Goal: Task Accomplishment & Management: Complete application form

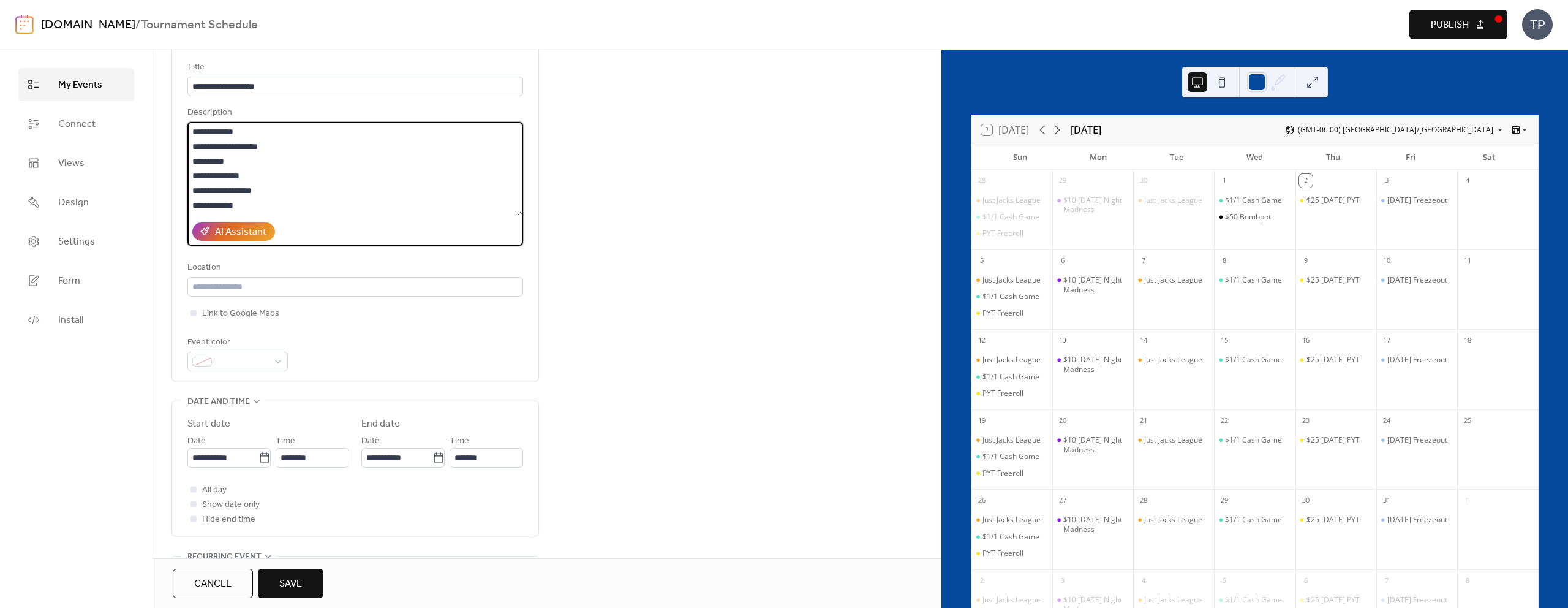
scroll to position [82, 0]
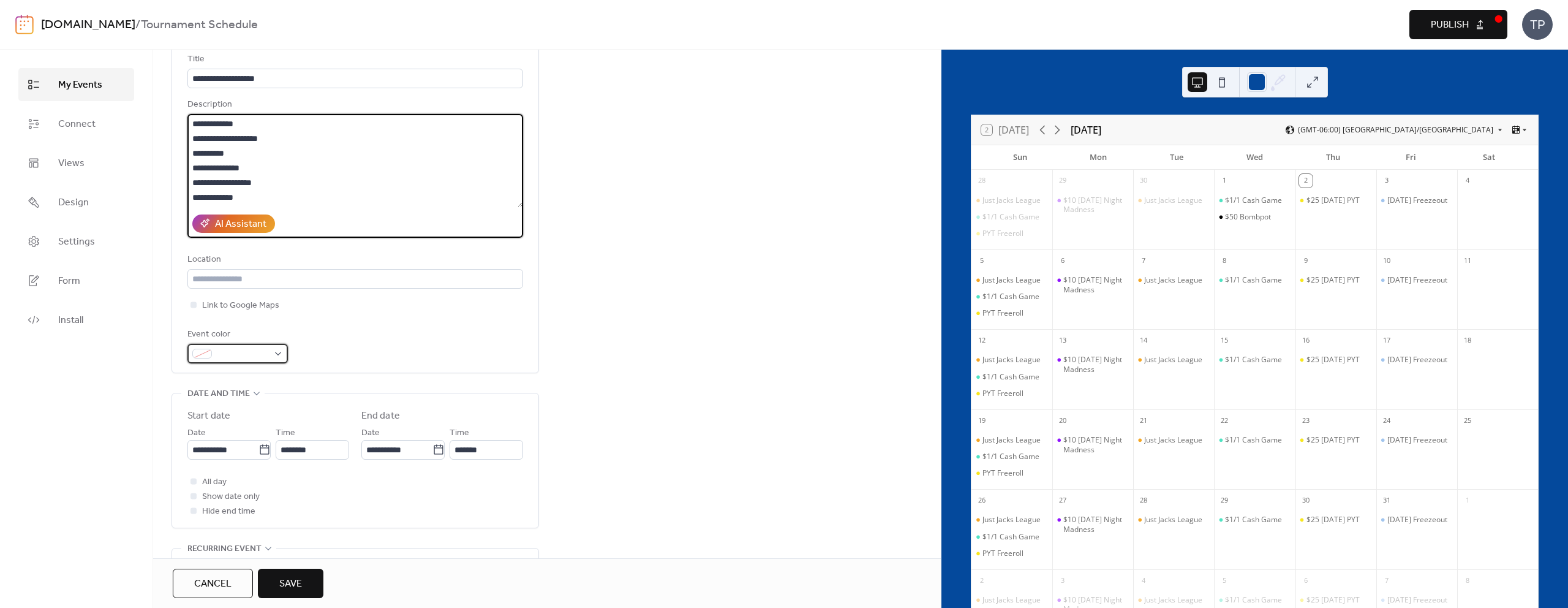
click at [240, 344] on div at bounding box center [238, 354] width 101 height 20
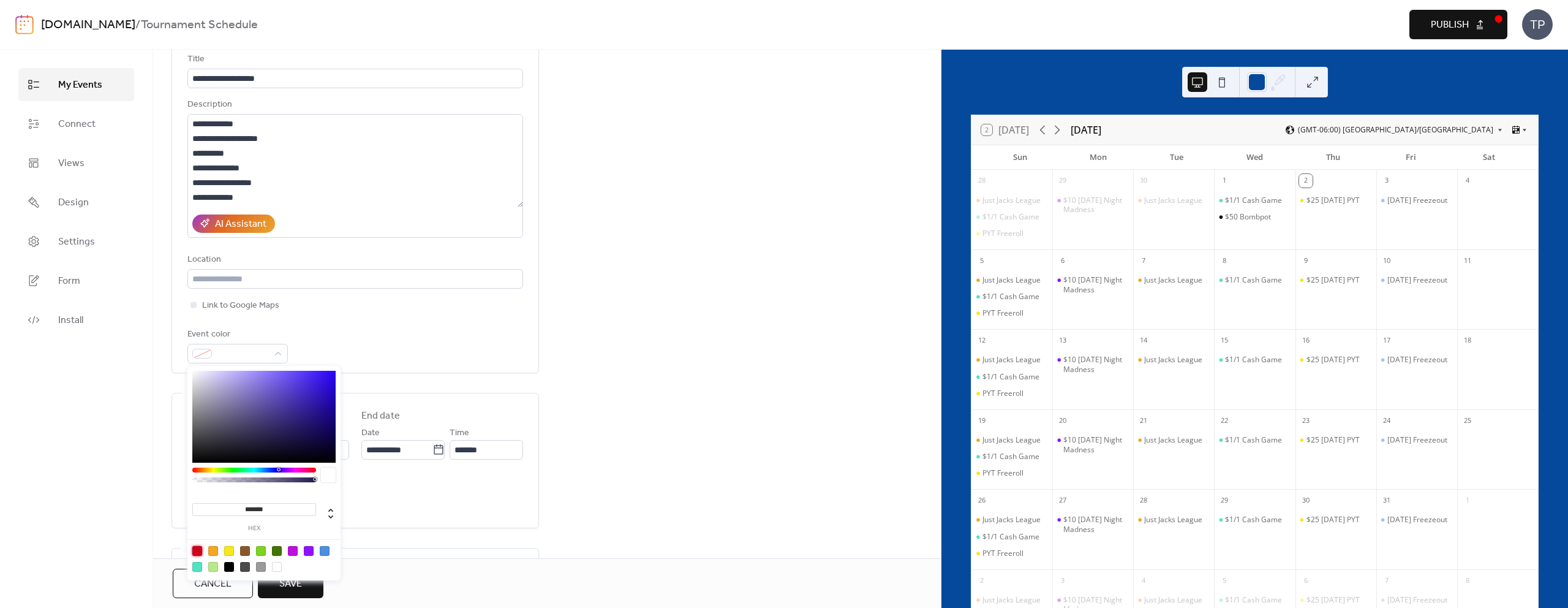
click at [195, 552] on div at bounding box center [197, 551] width 10 height 10
type input "*******"
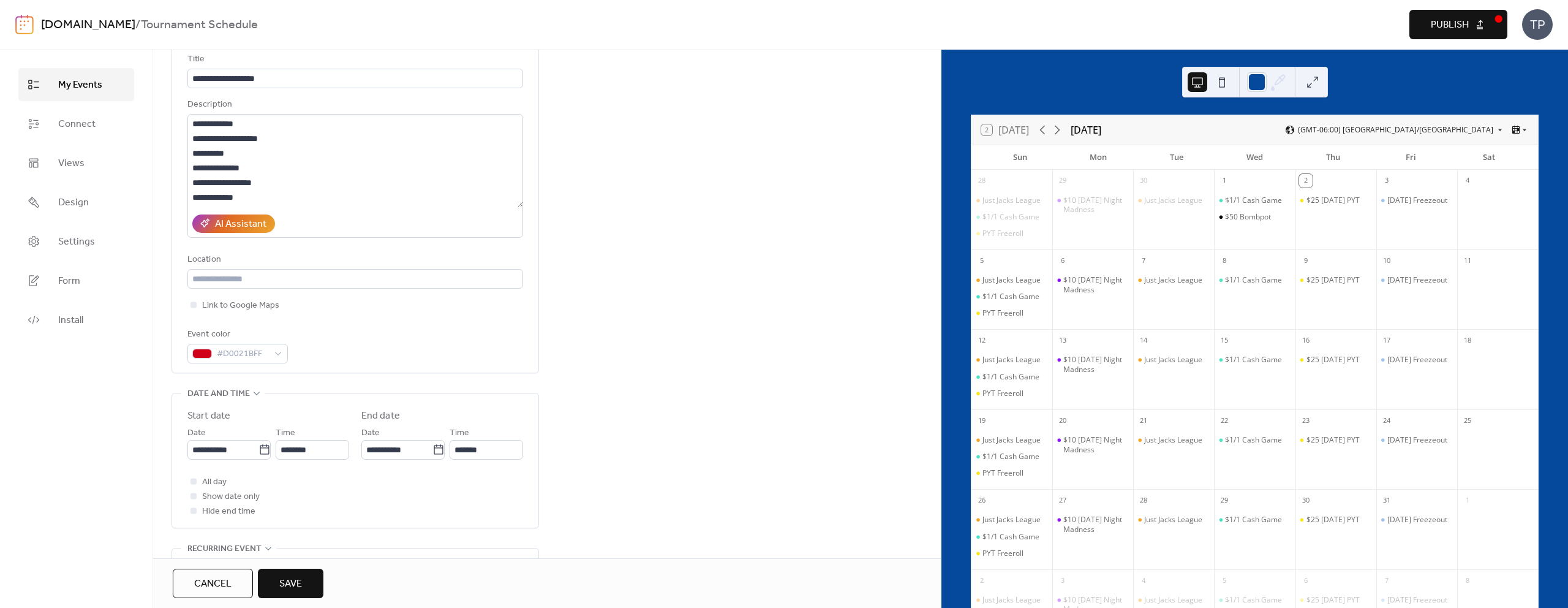
click at [440, 333] on div "Event color #D0021BFF" at bounding box center [356, 344] width 336 height 36
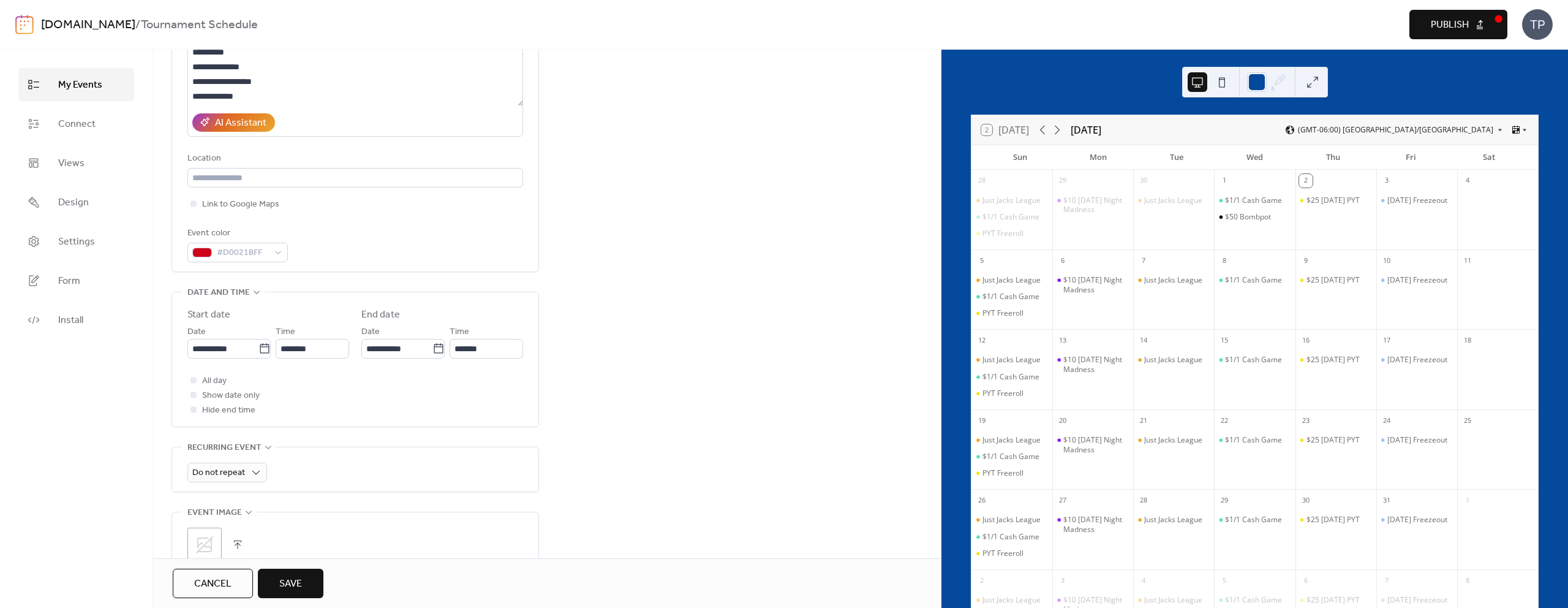
scroll to position [198, 0]
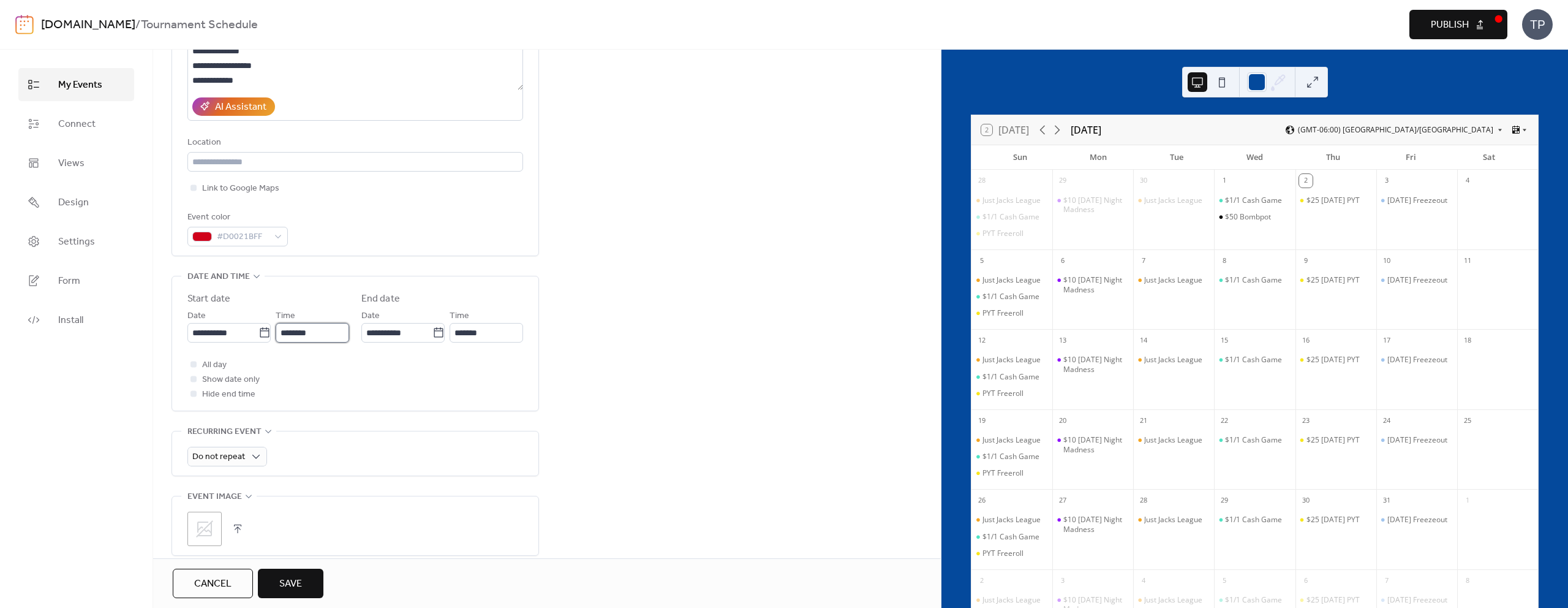
click at [328, 330] on input "********" at bounding box center [312, 332] width 74 height 20
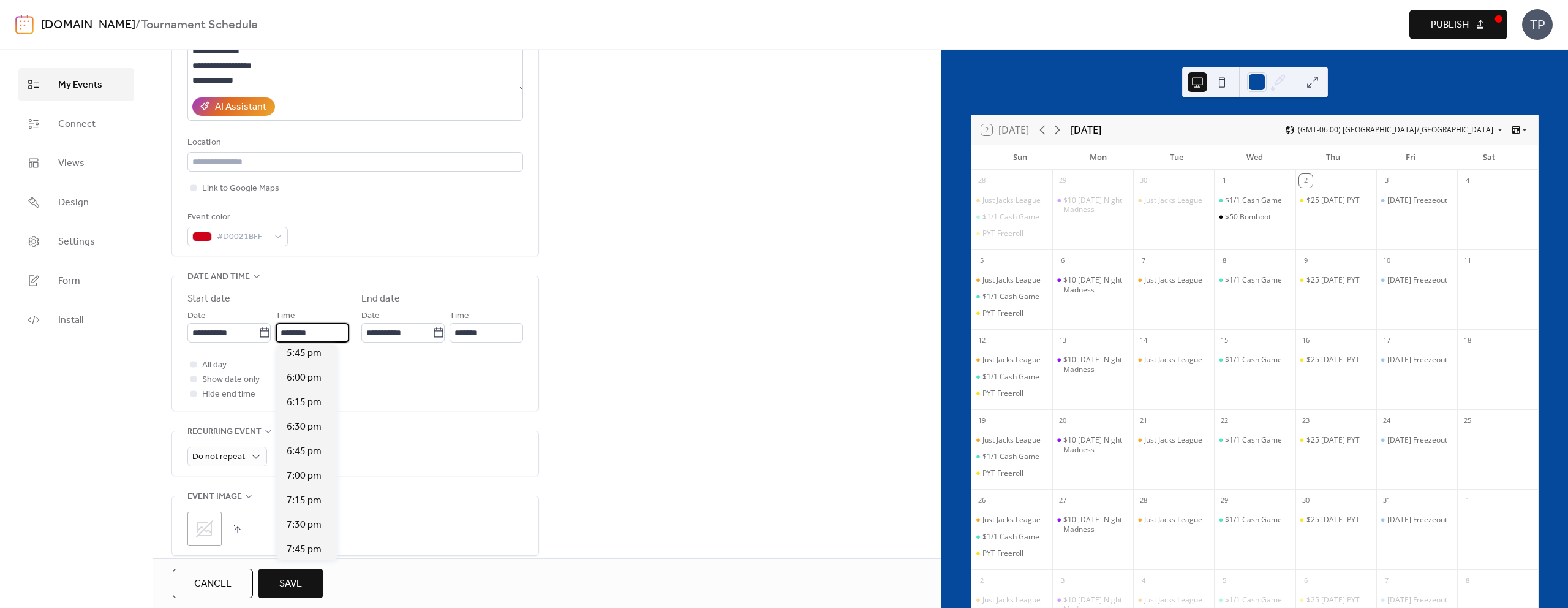
scroll to position [1806, 0]
click at [304, 419] on span "7:00 pm" at bounding box center [304, 413] width 35 height 15
type input "*******"
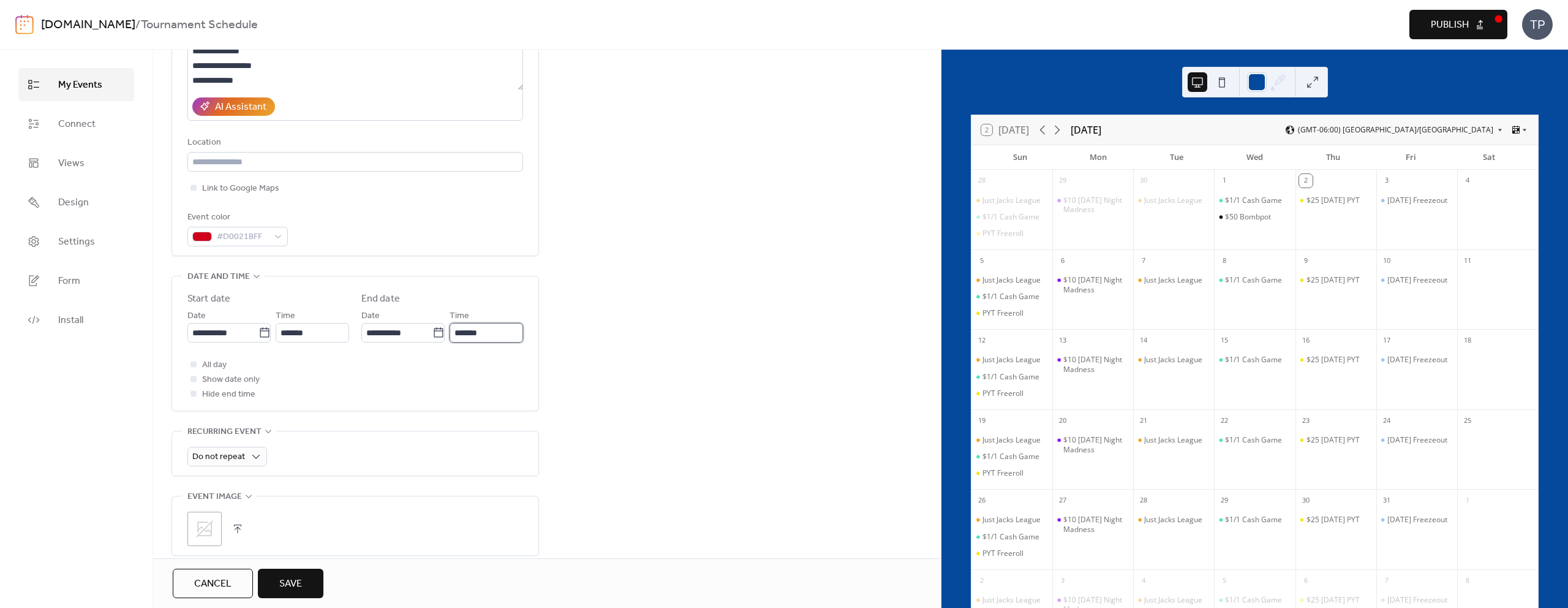
click at [488, 335] on input "*******" at bounding box center [486, 332] width 74 height 20
click at [481, 519] on div "9:00 pm" at bounding box center [480, 529] width 60 height 25
type input "*******"
click at [233, 394] on span "Hide end time" at bounding box center [229, 394] width 53 height 15
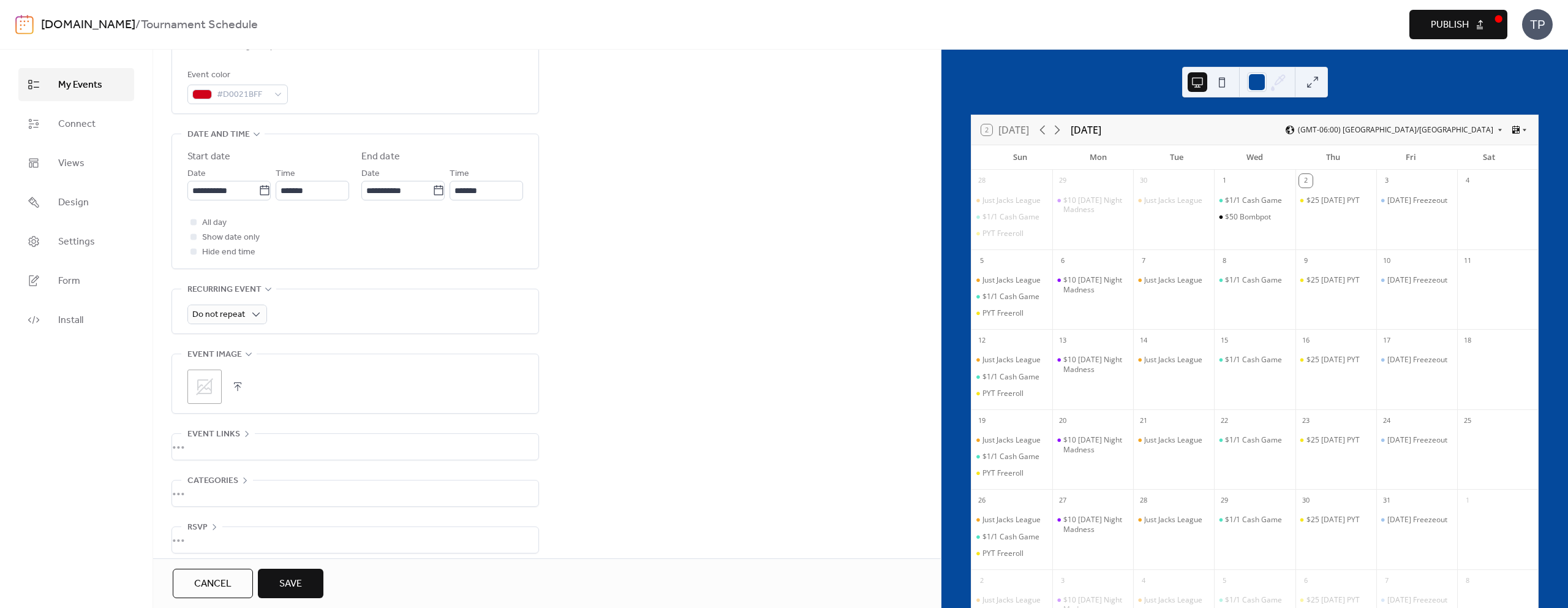
click at [213, 380] on icon at bounding box center [205, 387] width 20 height 20
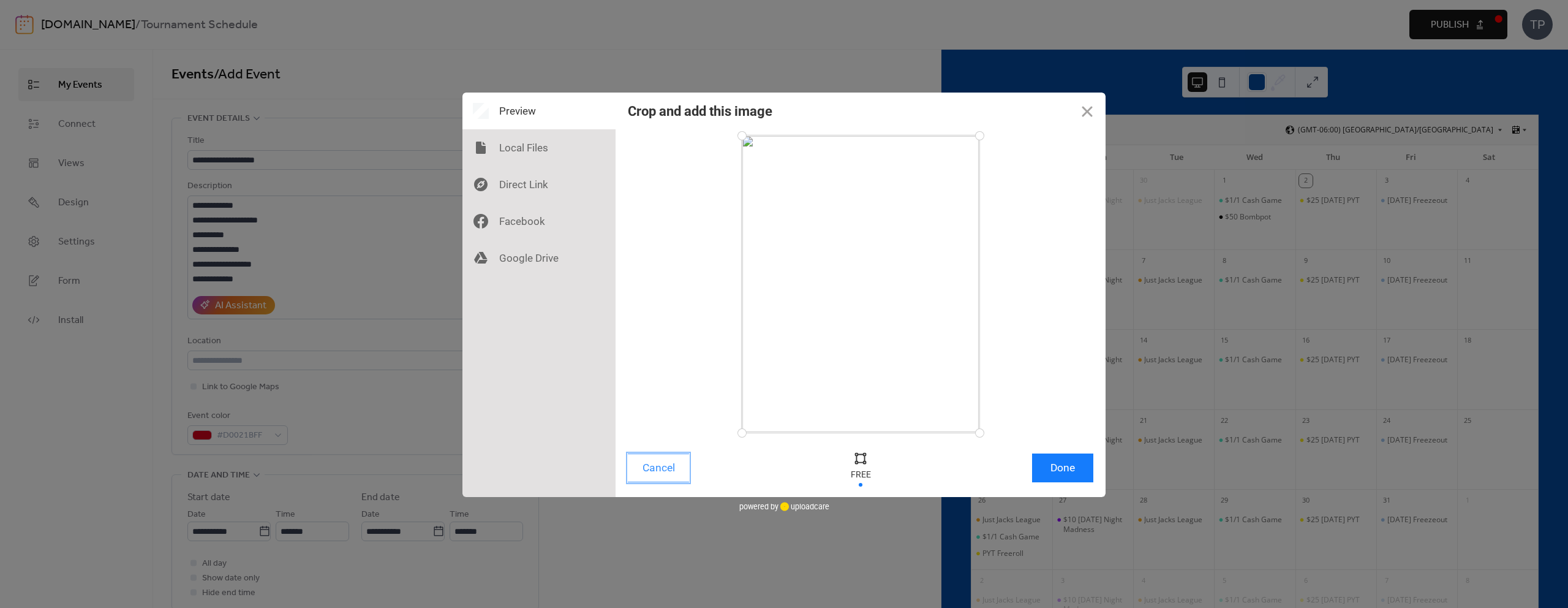
click at [671, 460] on button "Cancel" at bounding box center [658, 467] width 61 height 29
click at [1068, 472] on button "Done" at bounding box center [1062, 467] width 61 height 29
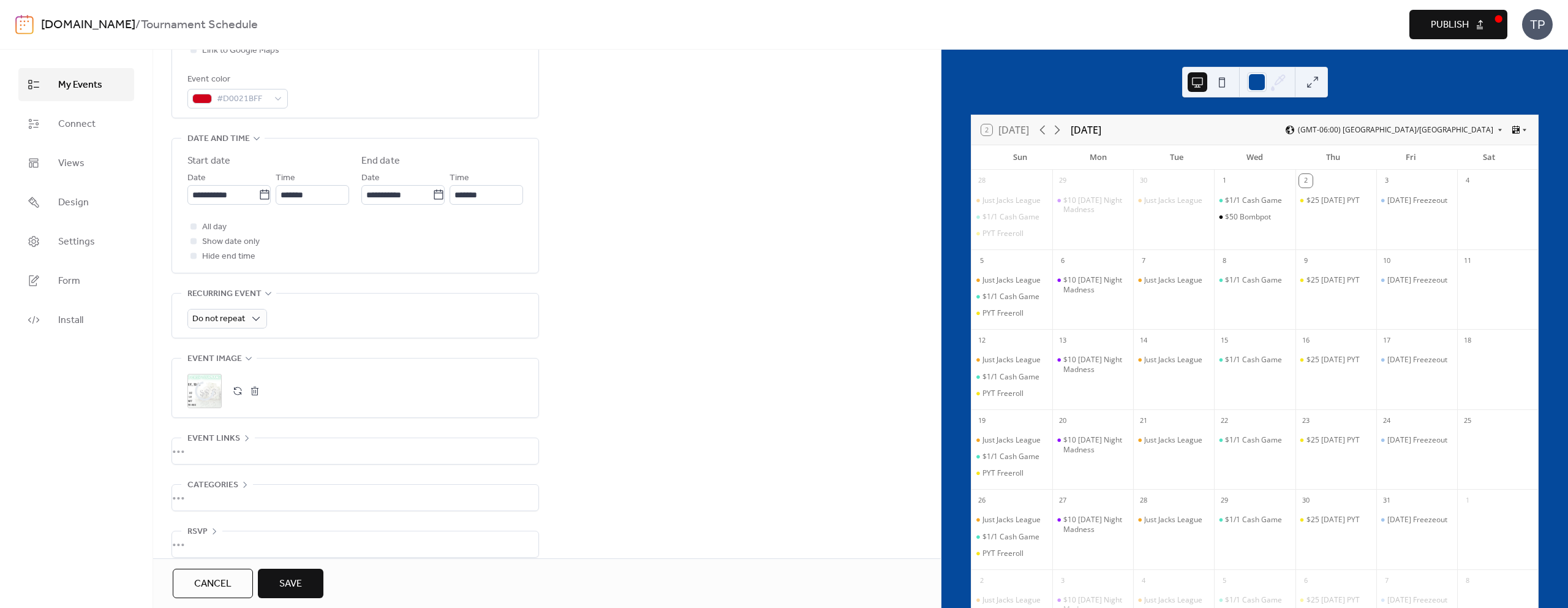
scroll to position [349, 0]
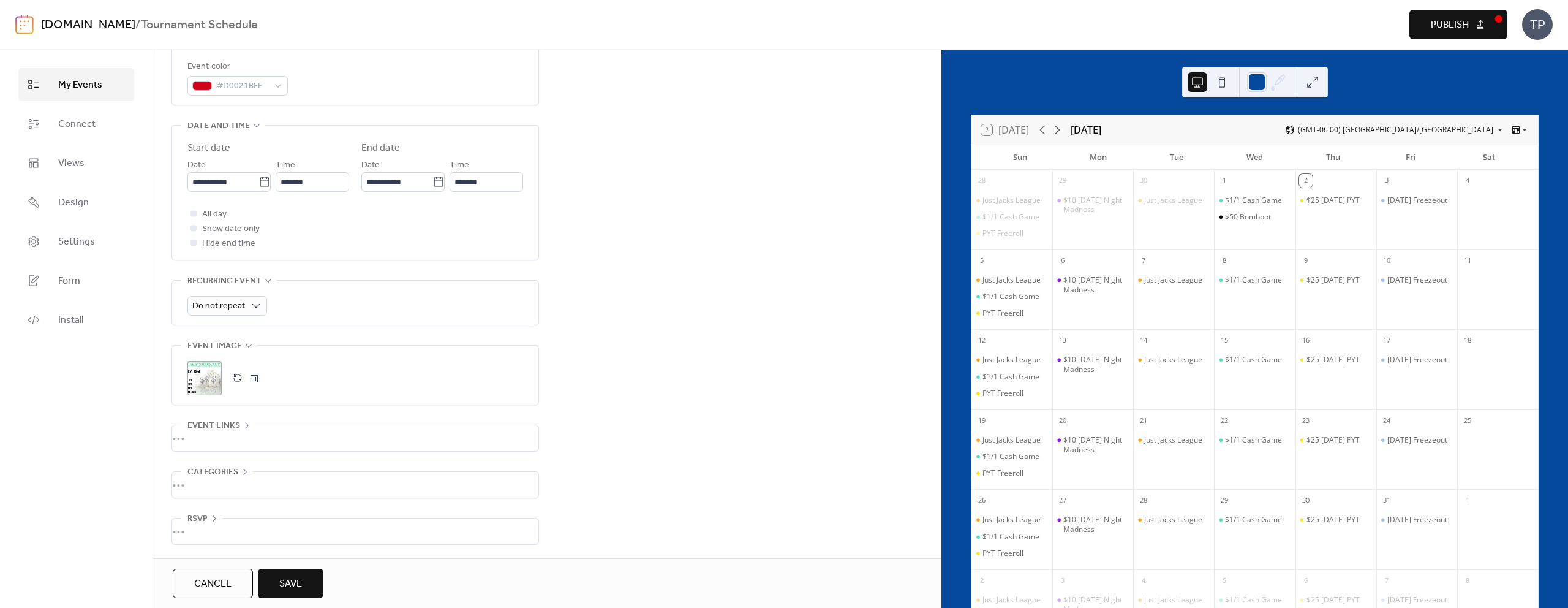
click at [297, 581] on span "Save" at bounding box center [290, 583] width 22 height 15
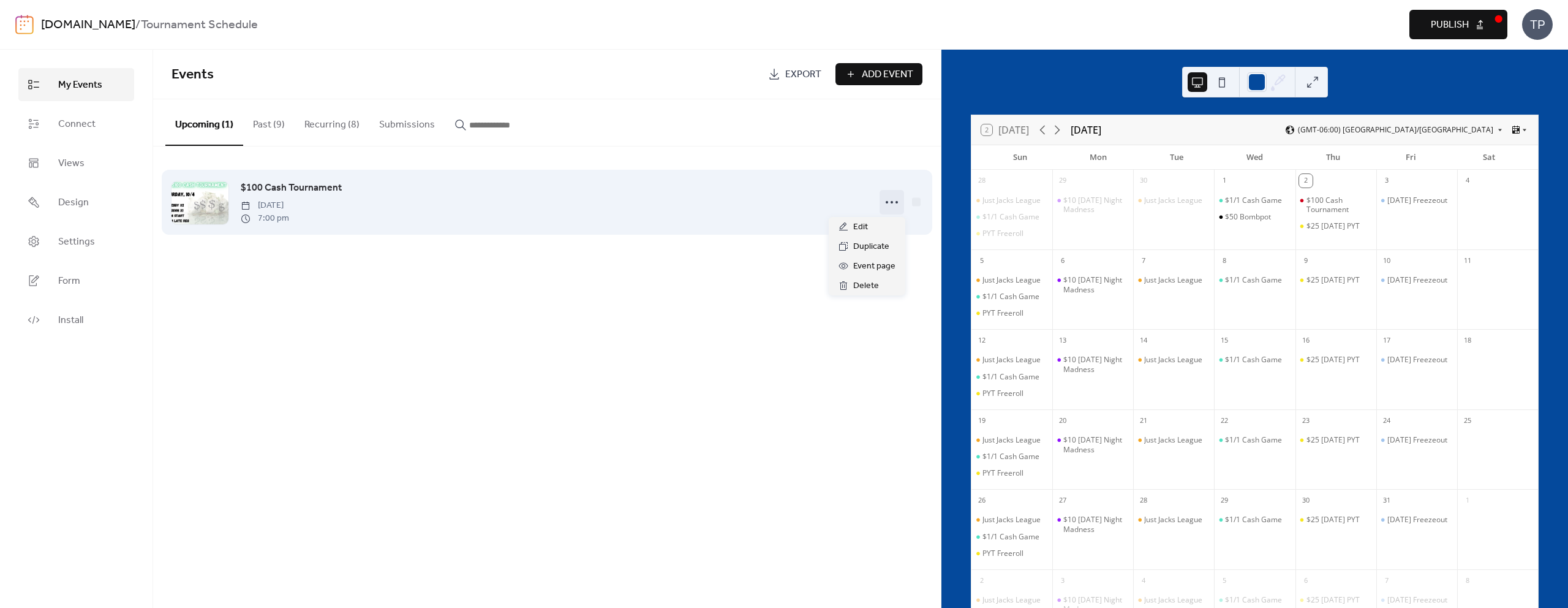
click at [885, 202] on icon at bounding box center [892, 202] width 20 height 20
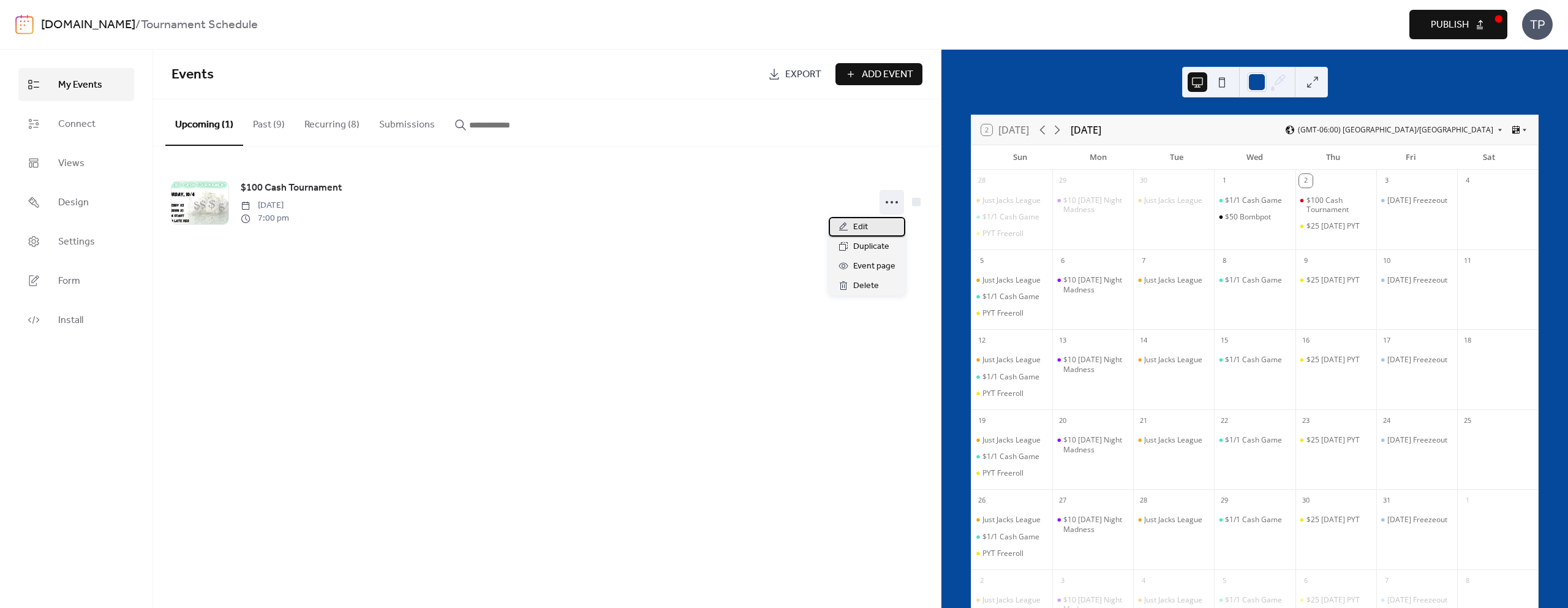
click at [868, 221] on div "Edit" at bounding box center [867, 227] width 77 height 20
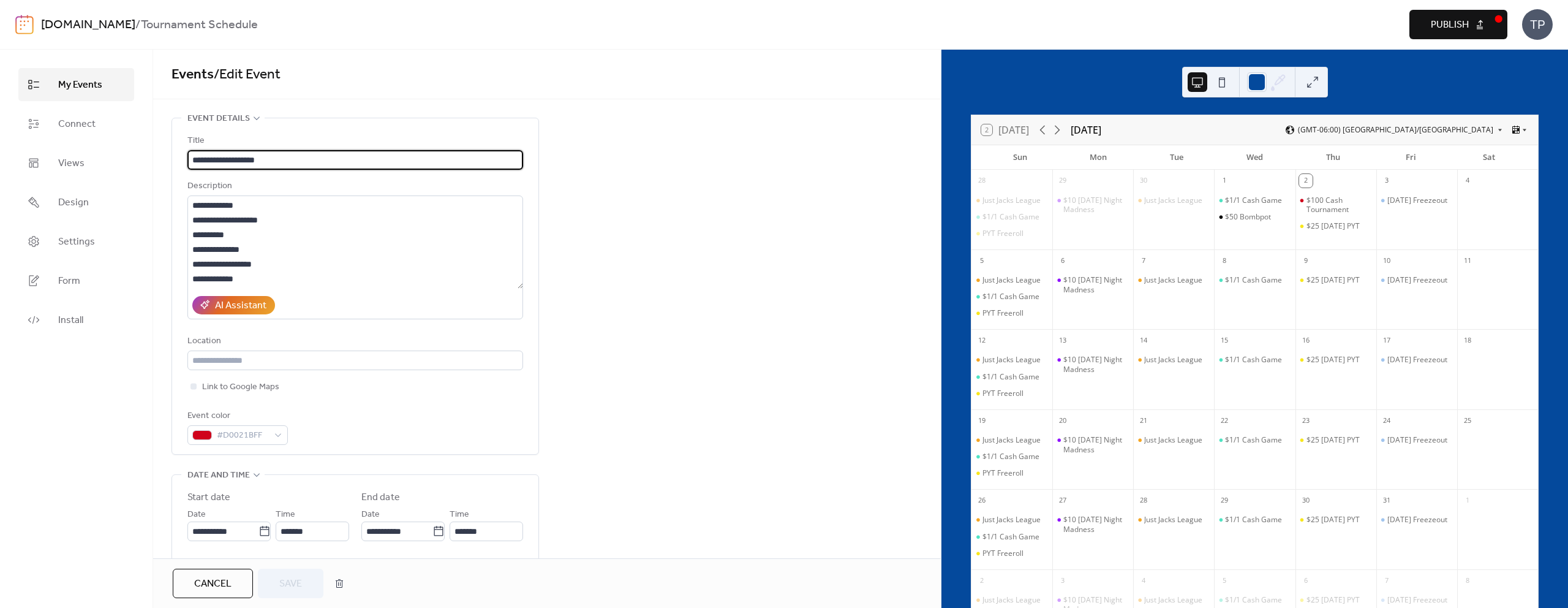
scroll to position [152, 0]
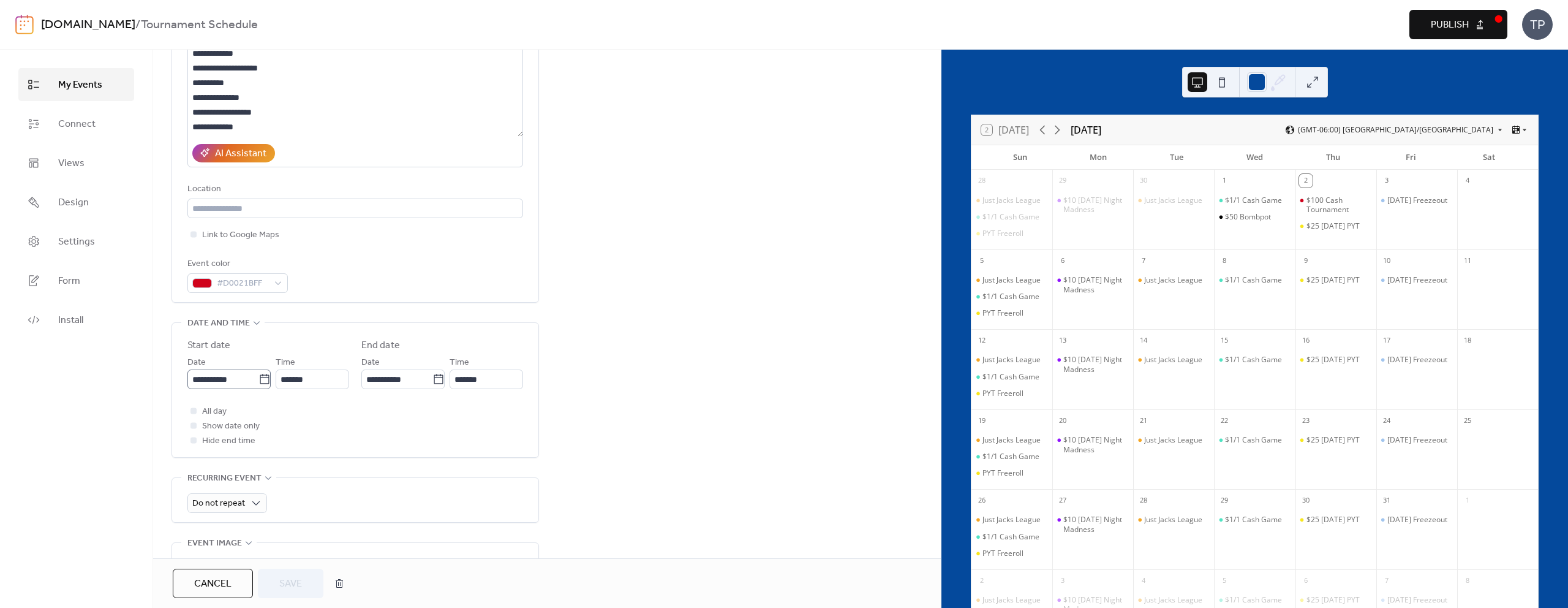
click at [264, 374] on icon at bounding box center [264, 379] width 9 height 10
click at [259, 374] on input "**********" at bounding box center [223, 380] width 71 height 20
click at [331, 460] on td "4" at bounding box center [327, 455] width 20 height 20
type input "**********"
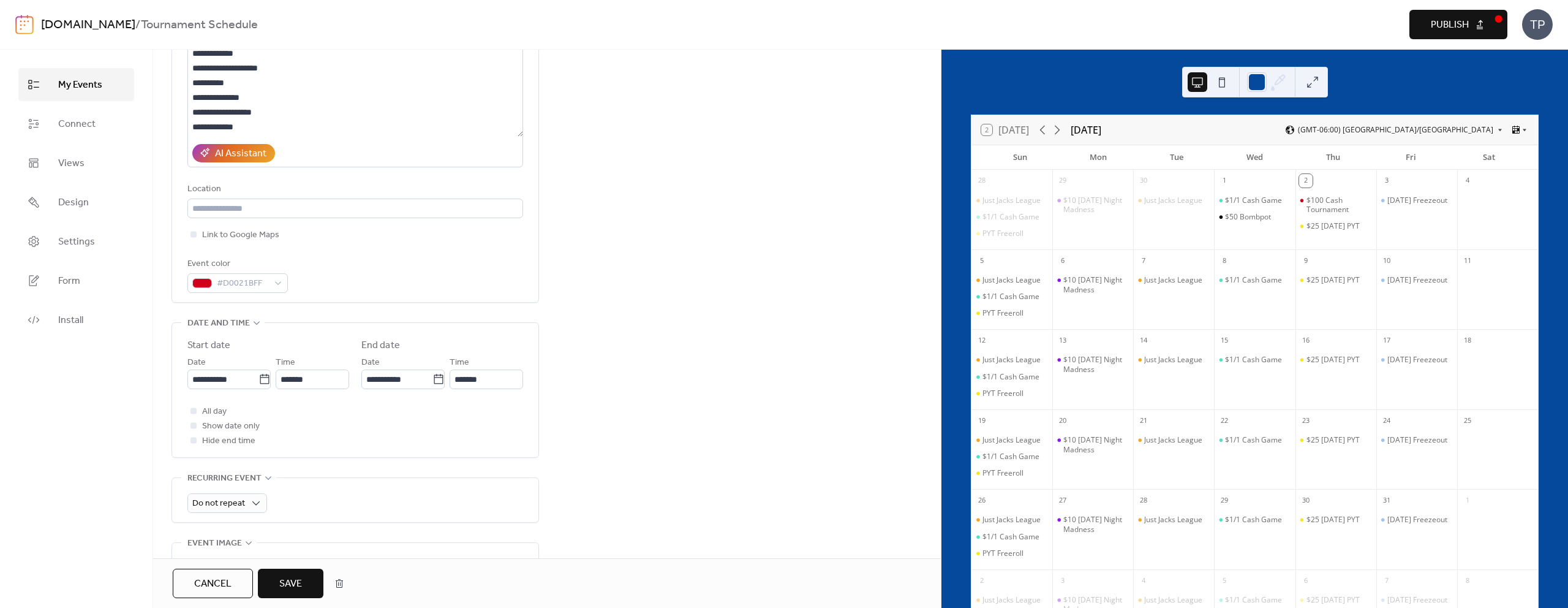
scroll to position [349, 0]
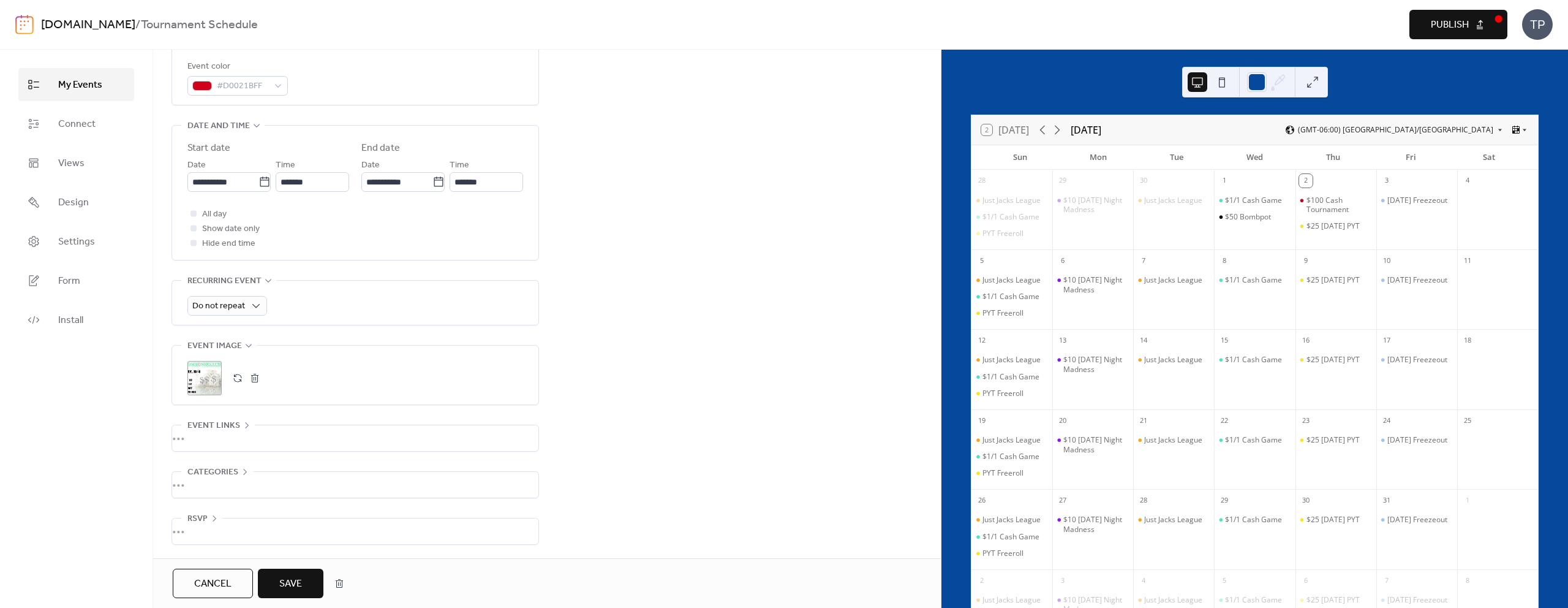
click at [285, 594] on button "Save" at bounding box center [290, 583] width 65 height 30
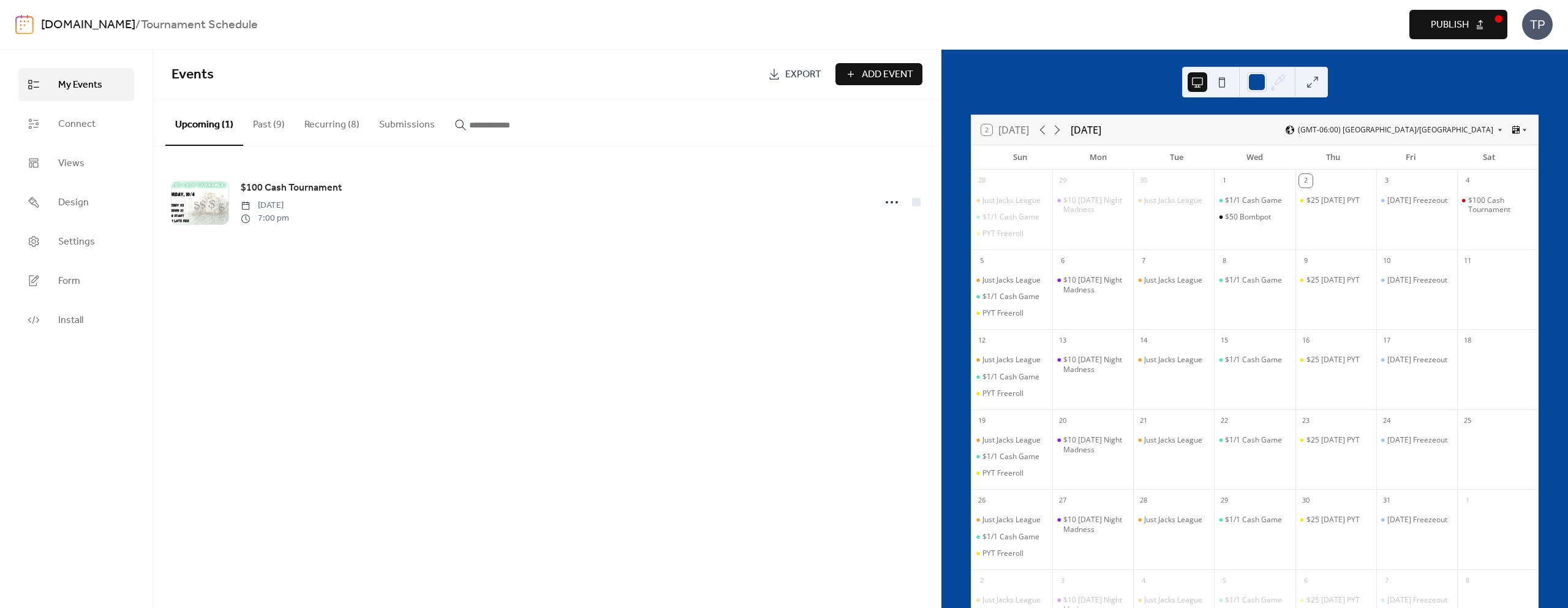
click at [1462, 30] on span "Publish" at bounding box center [1450, 25] width 38 height 15
click at [111, 25] on link "[DOMAIN_NAME]" at bounding box center [88, 25] width 94 height 23
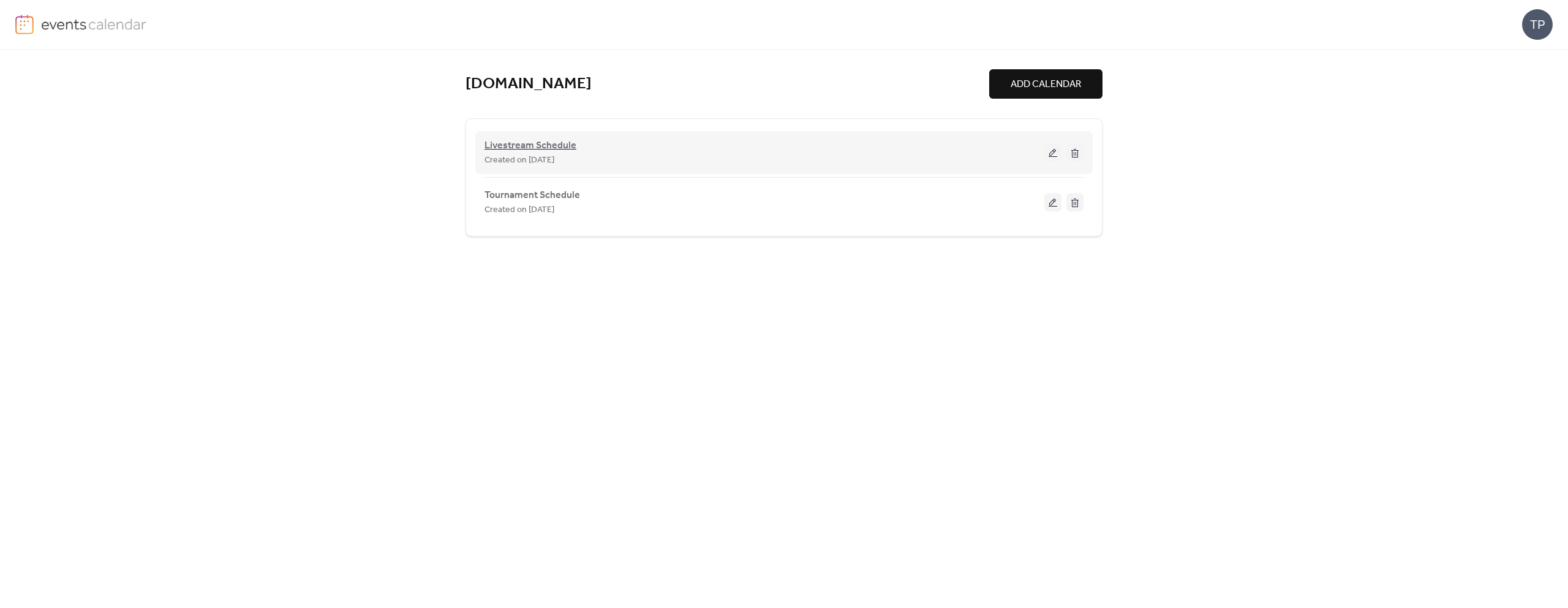
click at [552, 143] on span "Livestream Schedule" at bounding box center [530, 145] width 92 height 15
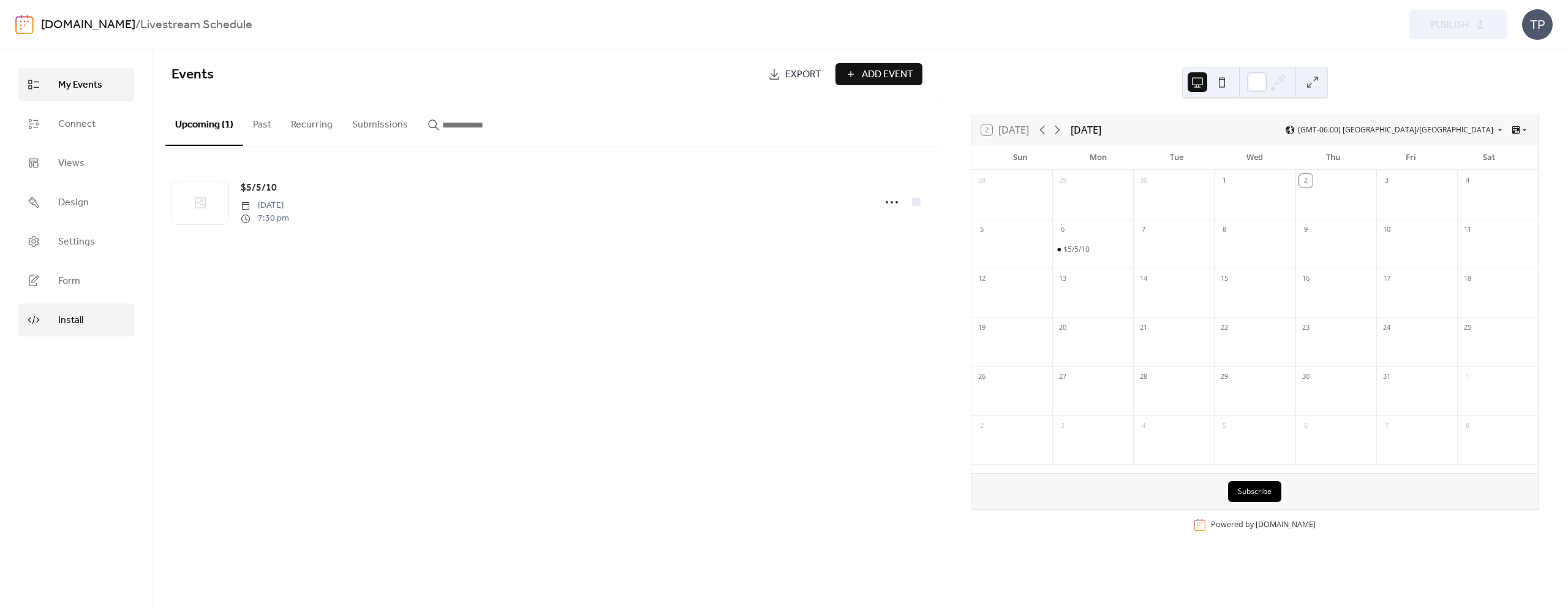
click at [80, 313] on span "Install" at bounding box center [71, 320] width 25 height 15
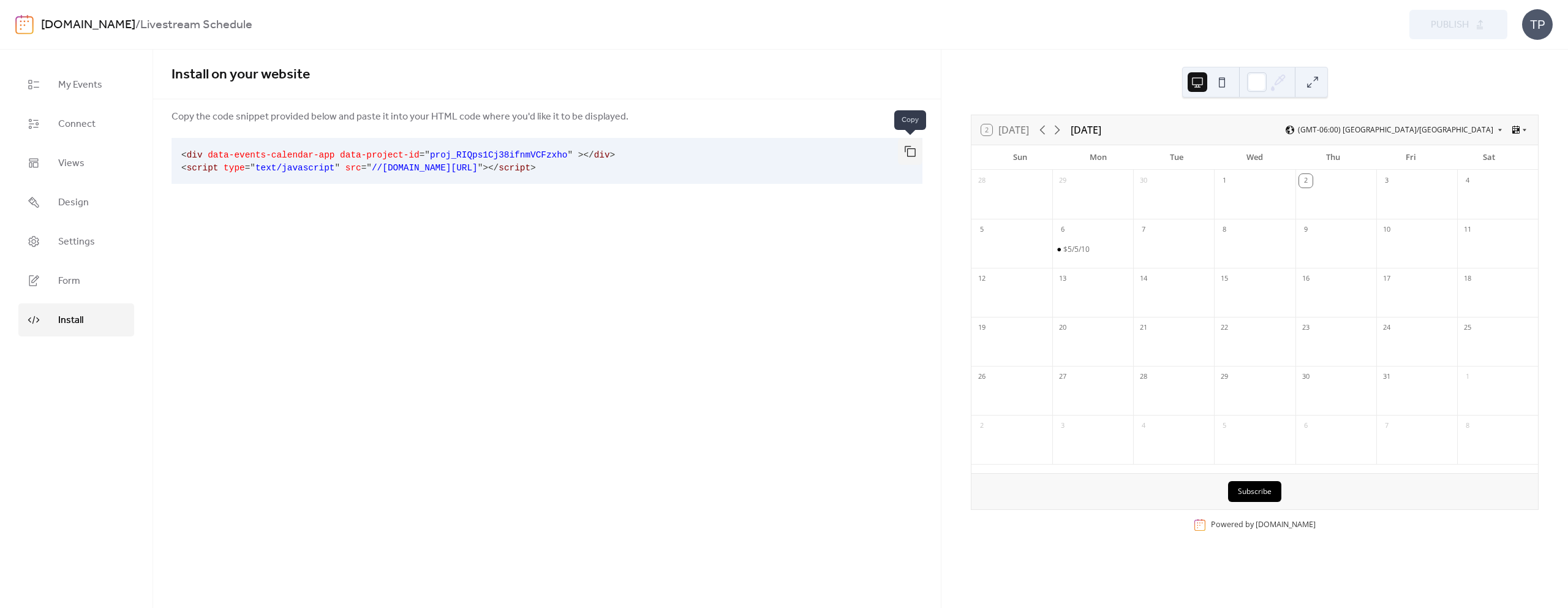
click at [905, 155] on button "button" at bounding box center [910, 151] width 25 height 27
click at [96, 278] on link "Form" at bounding box center [76, 280] width 116 height 33
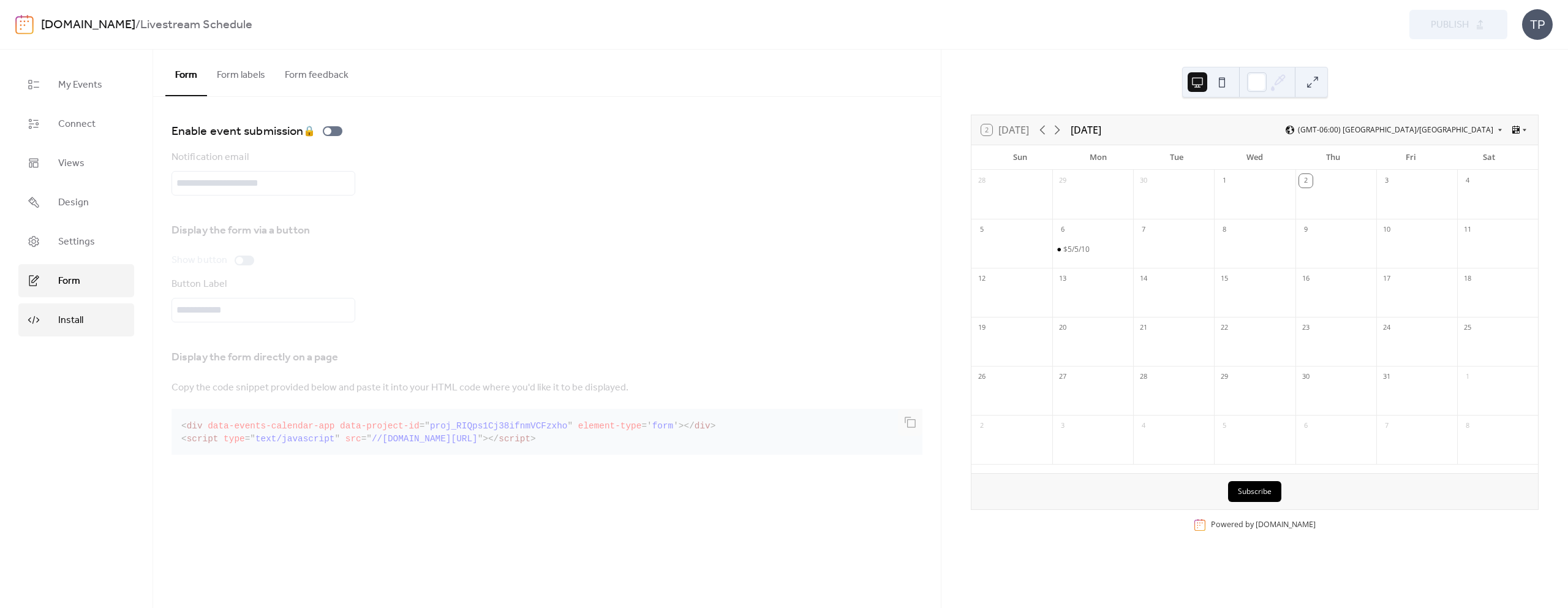
click at [85, 313] on link "Install" at bounding box center [76, 319] width 116 height 33
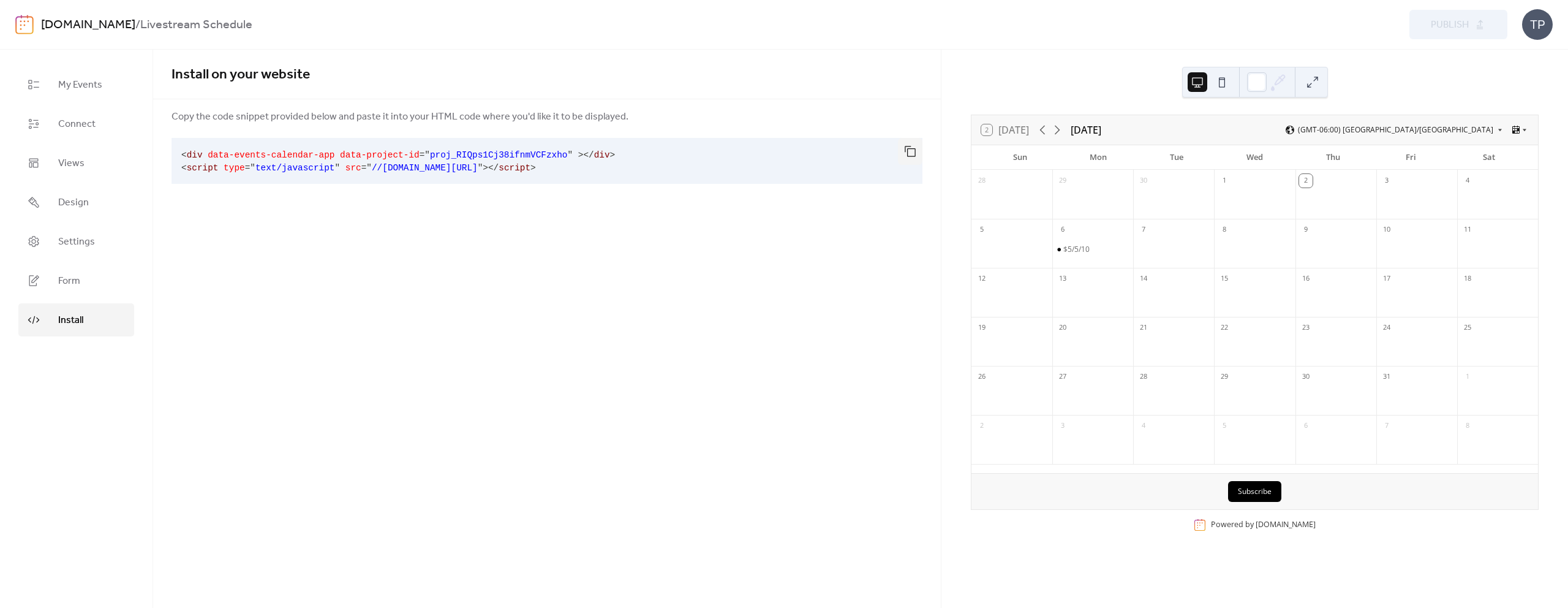
click at [905, 321] on div "Install on your website Copy the code snippet provided below and paste it into …" at bounding box center [547, 329] width 788 height 558
click at [906, 151] on button "button" at bounding box center [910, 151] width 25 height 27
click at [908, 155] on button "button" at bounding box center [910, 151] width 25 height 27
click at [70, 239] on span "Settings" at bounding box center [77, 242] width 37 height 15
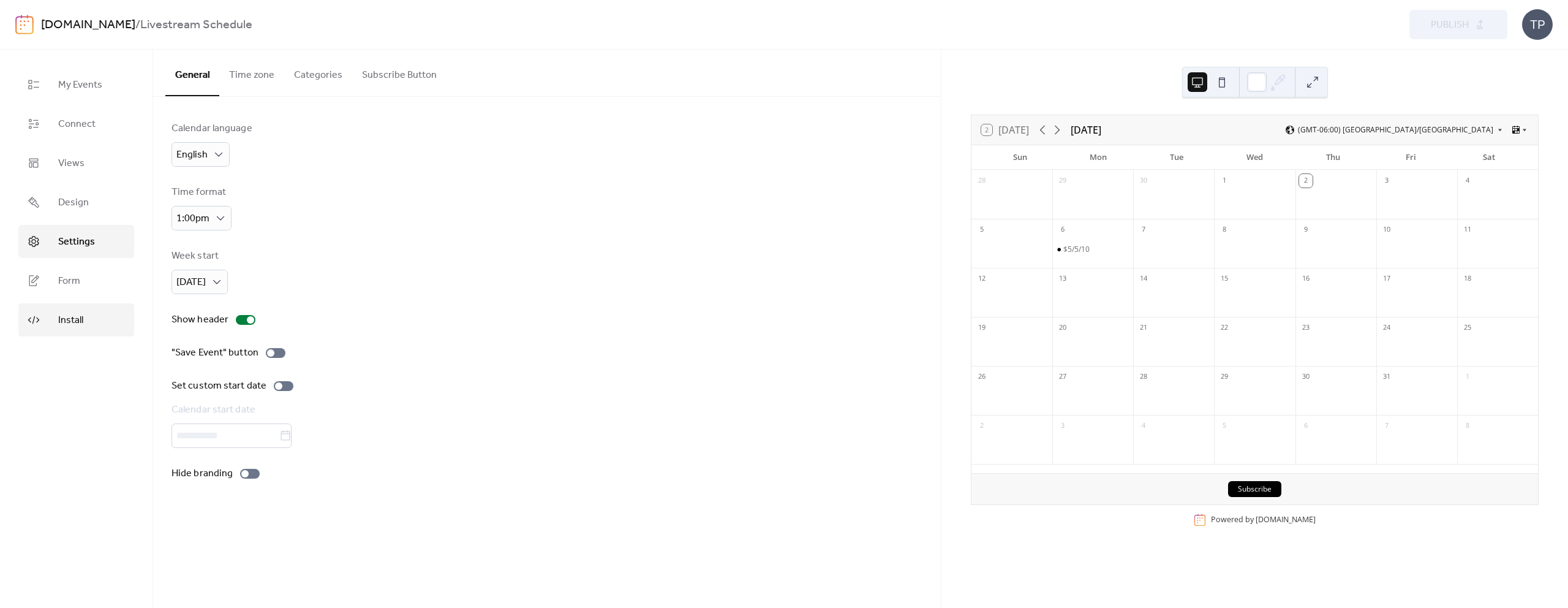
click at [76, 316] on span "Install" at bounding box center [71, 320] width 25 height 15
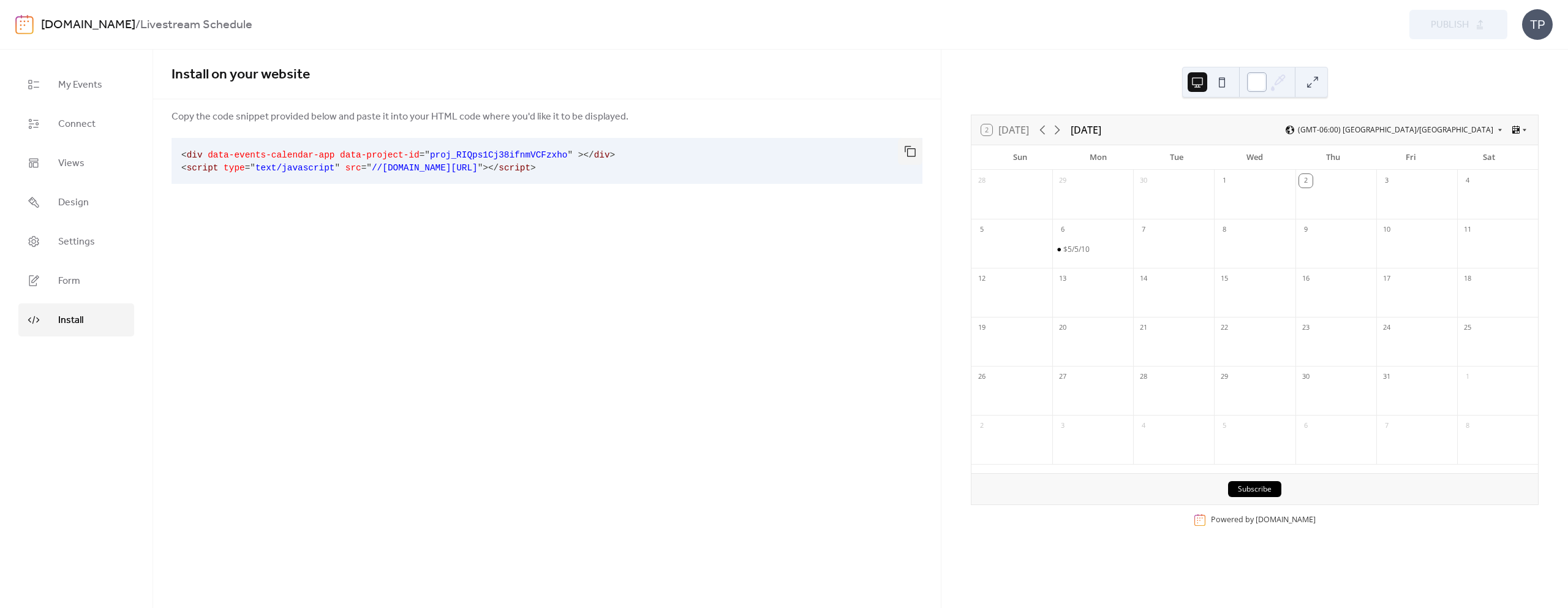
click at [1256, 85] on div at bounding box center [1257, 82] width 20 height 20
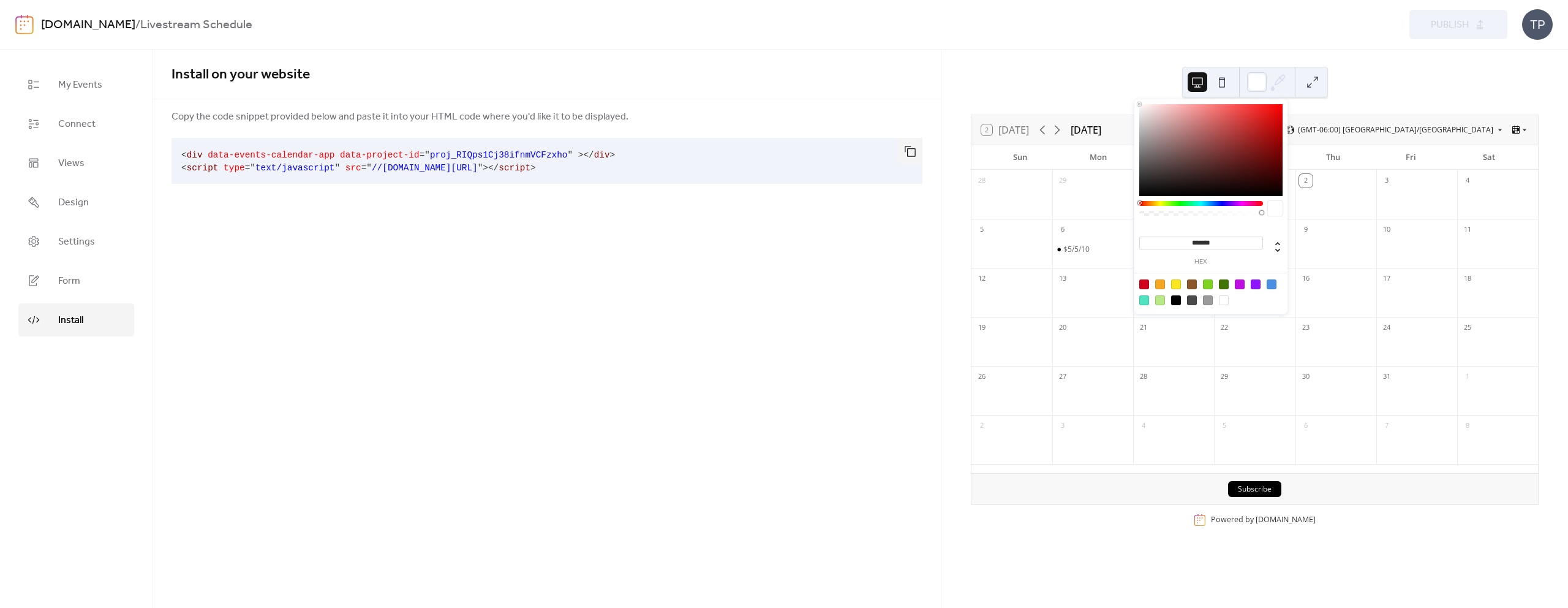
click at [1275, 282] on div at bounding box center [1271, 284] width 10 height 10
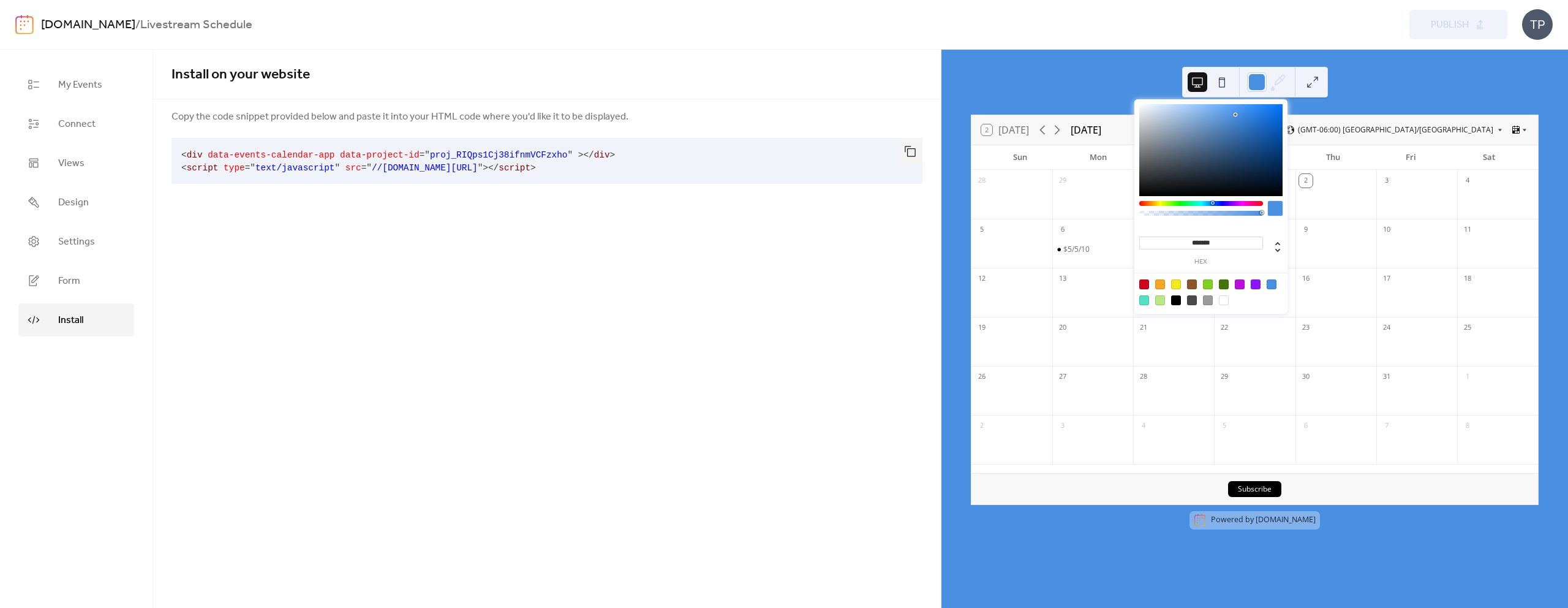
click at [1226, 297] on div at bounding box center [1224, 300] width 10 height 10
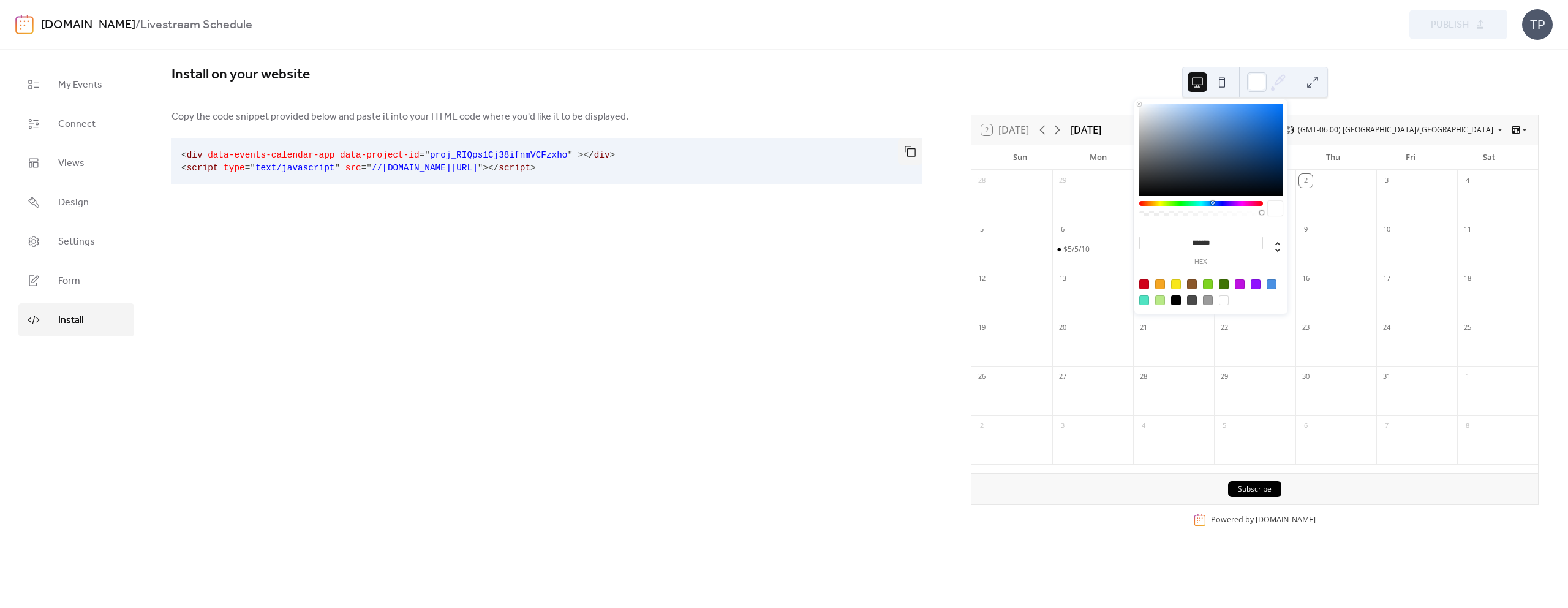
click at [1177, 299] on div at bounding box center [1176, 300] width 10 height 10
type input "*******"
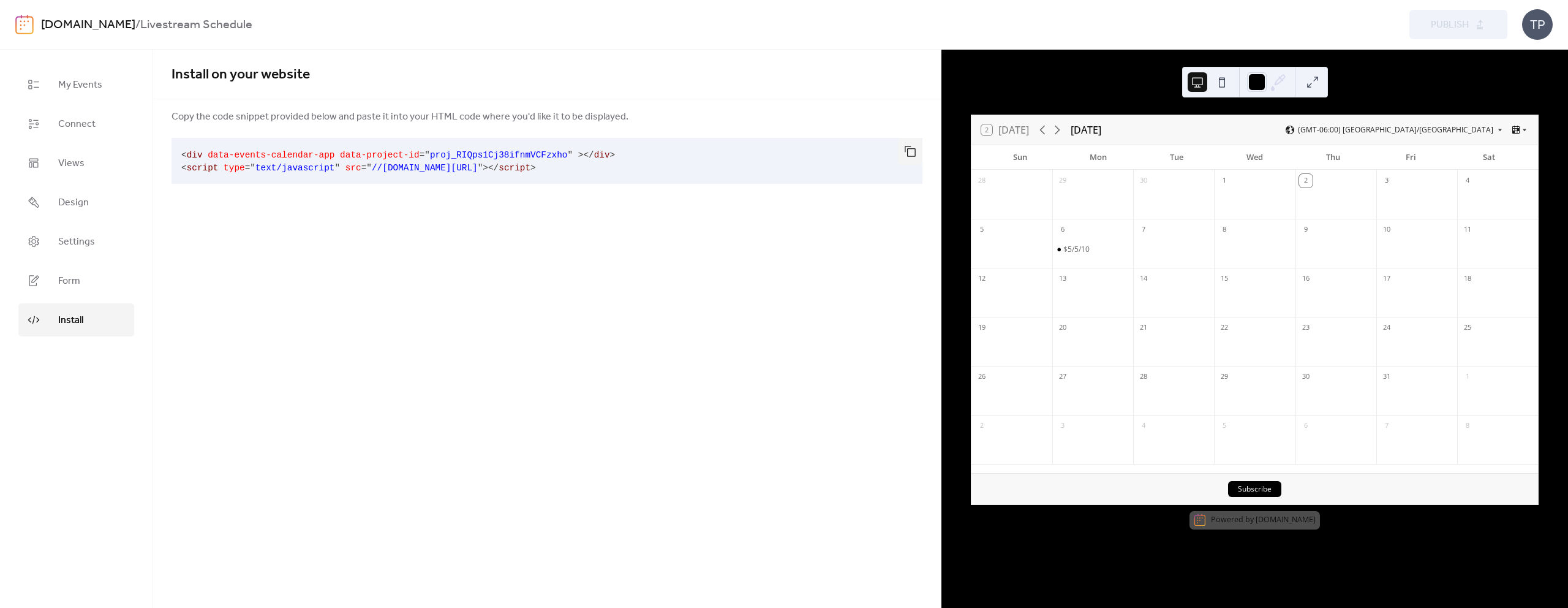
click at [1275, 79] on icon at bounding box center [1278, 82] width 18 height 18
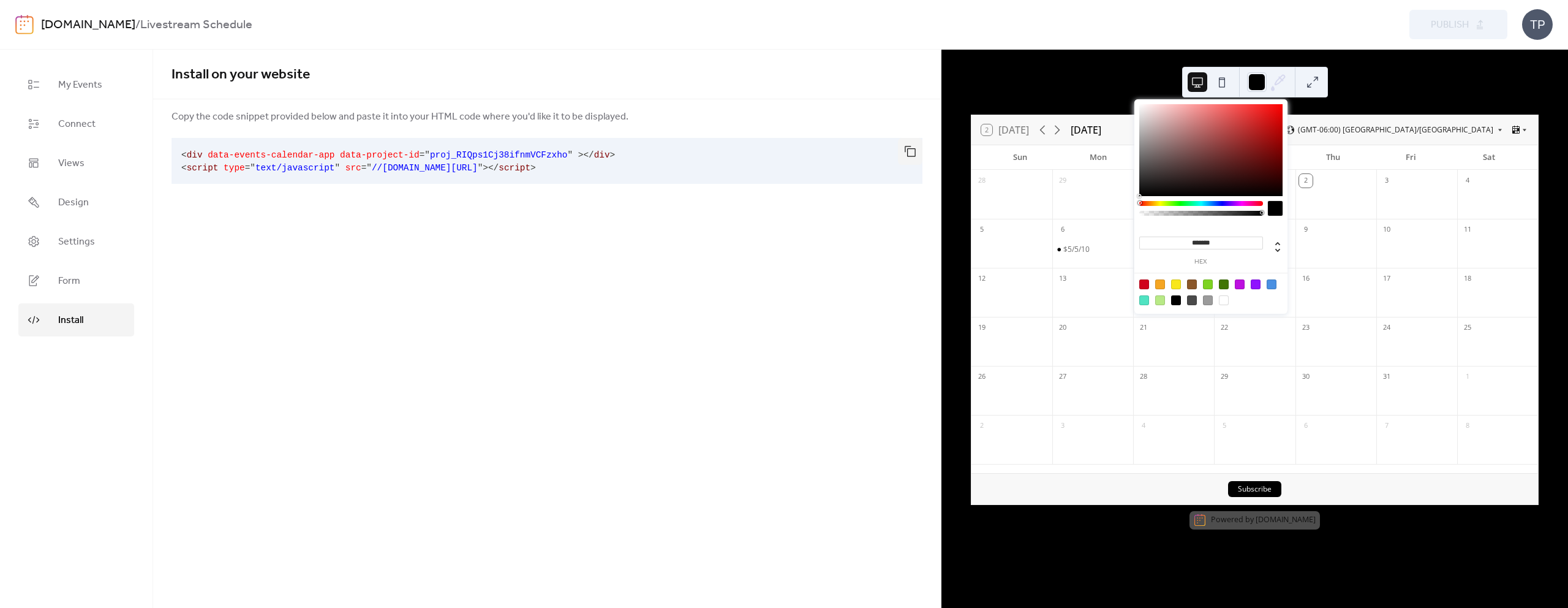
click at [1275, 79] on icon at bounding box center [1278, 82] width 18 height 18
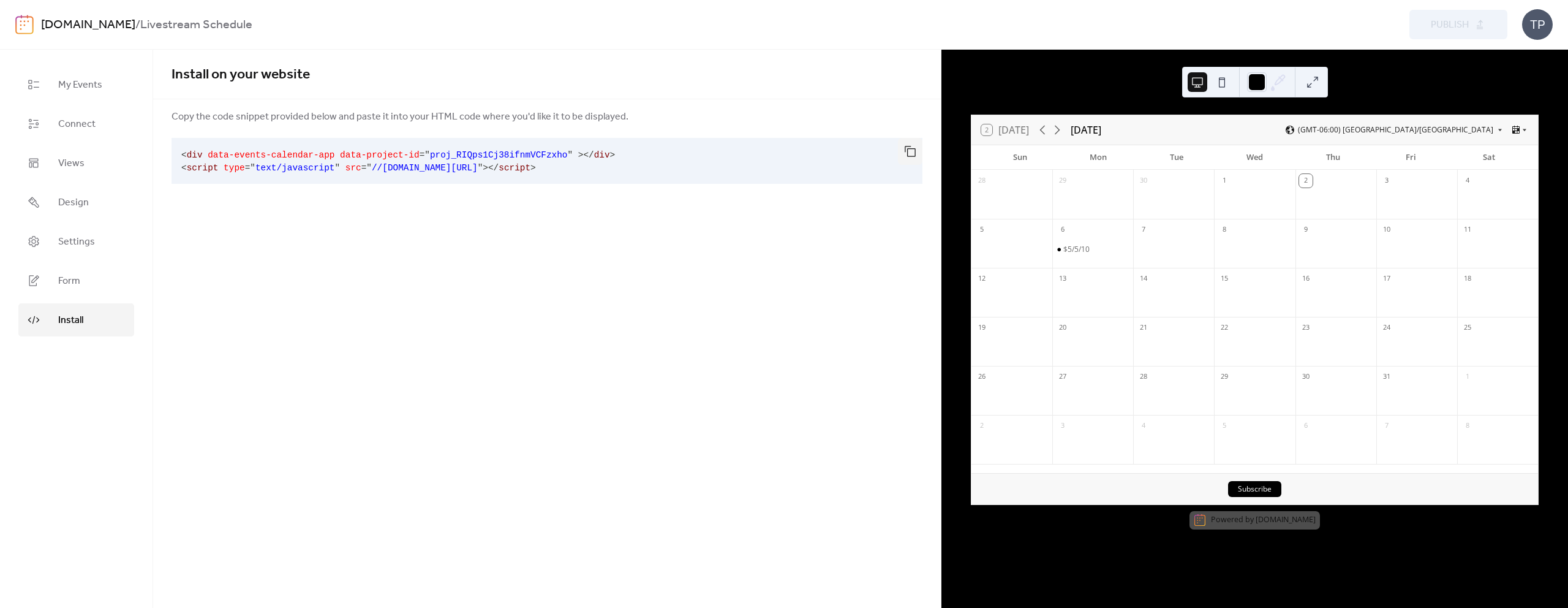
click at [1217, 79] on button at bounding box center [1222, 82] width 20 height 20
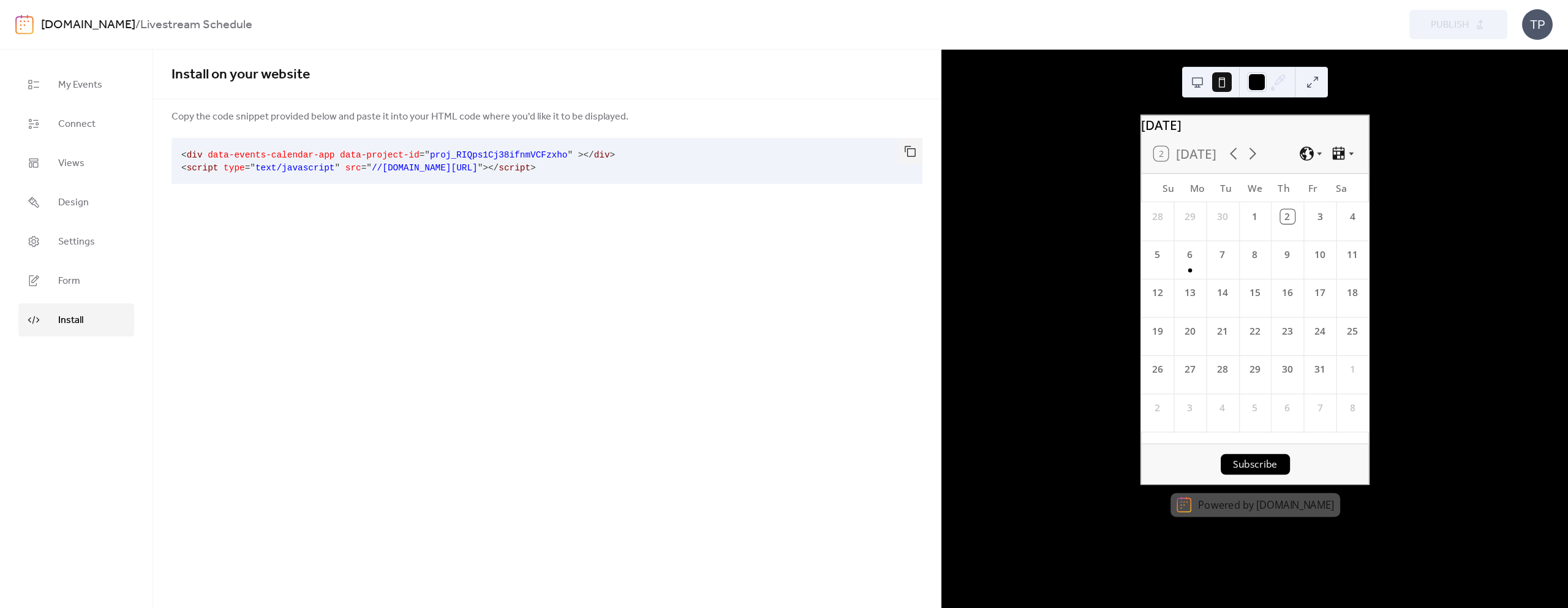
click at [1197, 80] on button at bounding box center [1198, 82] width 20 height 20
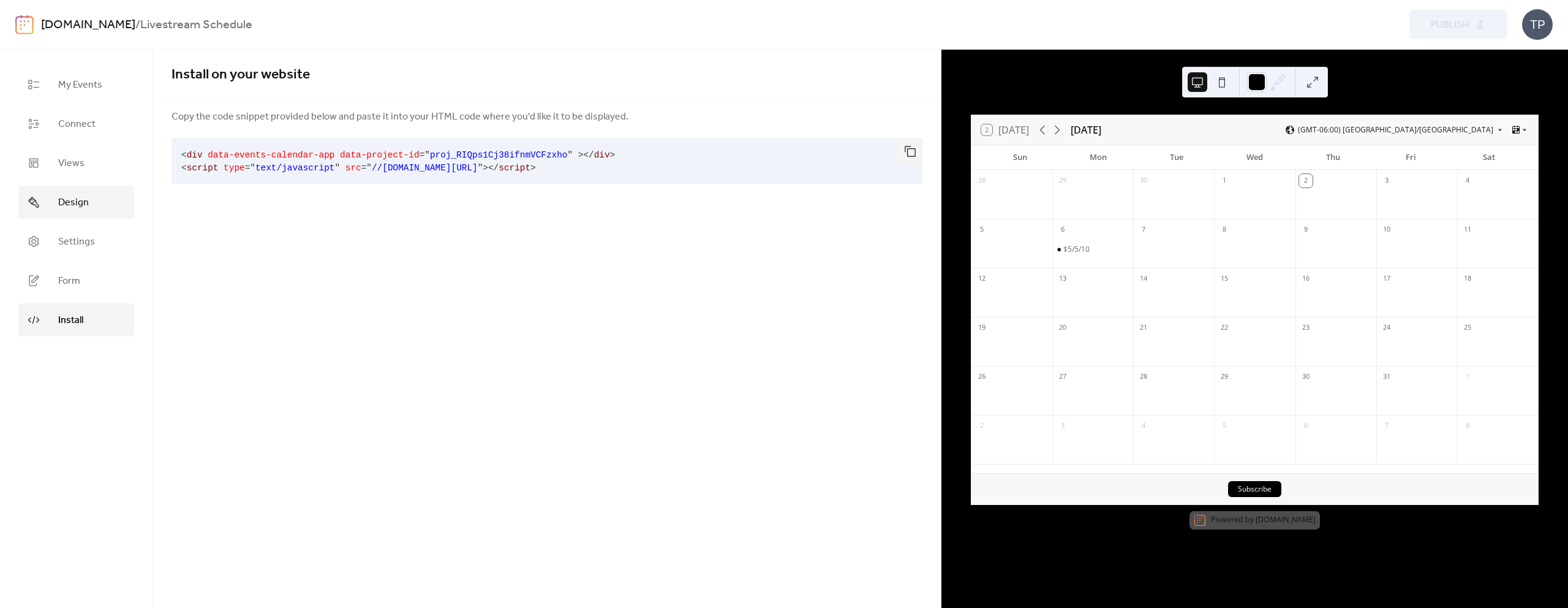
click at [110, 204] on link "Design" at bounding box center [76, 202] width 116 height 33
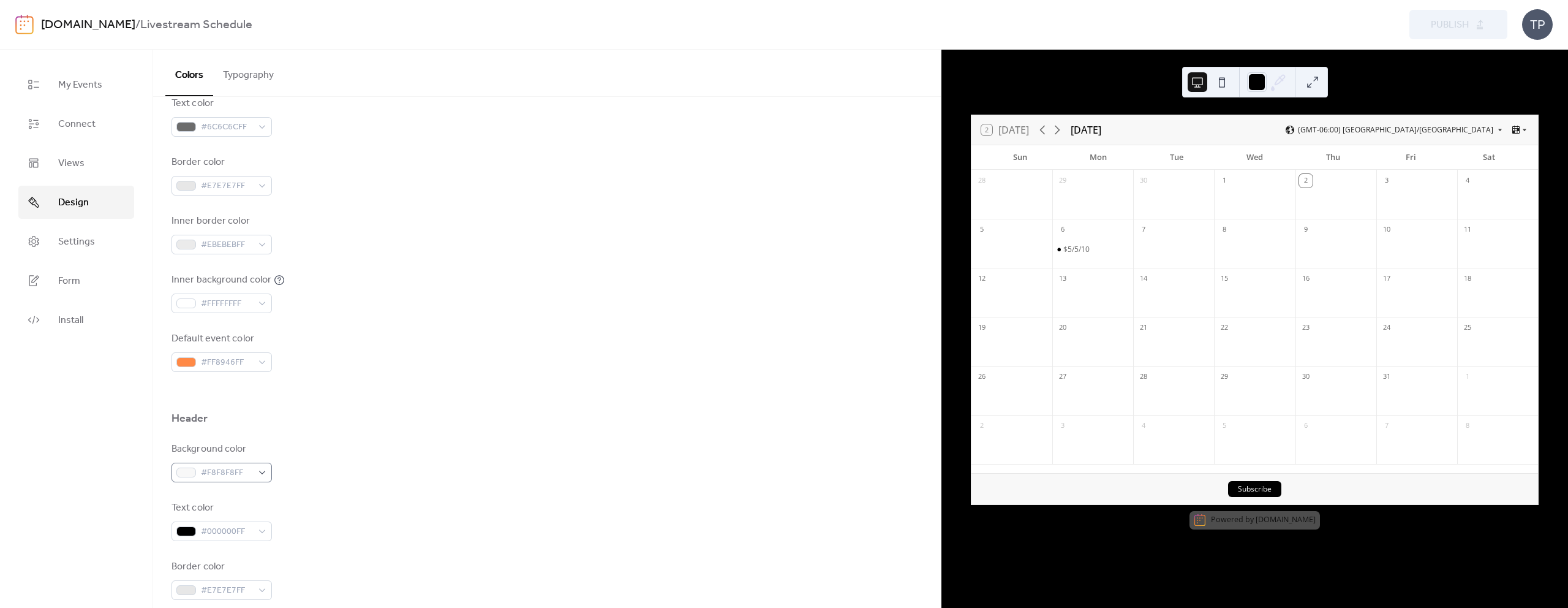
scroll to position [18, 0]
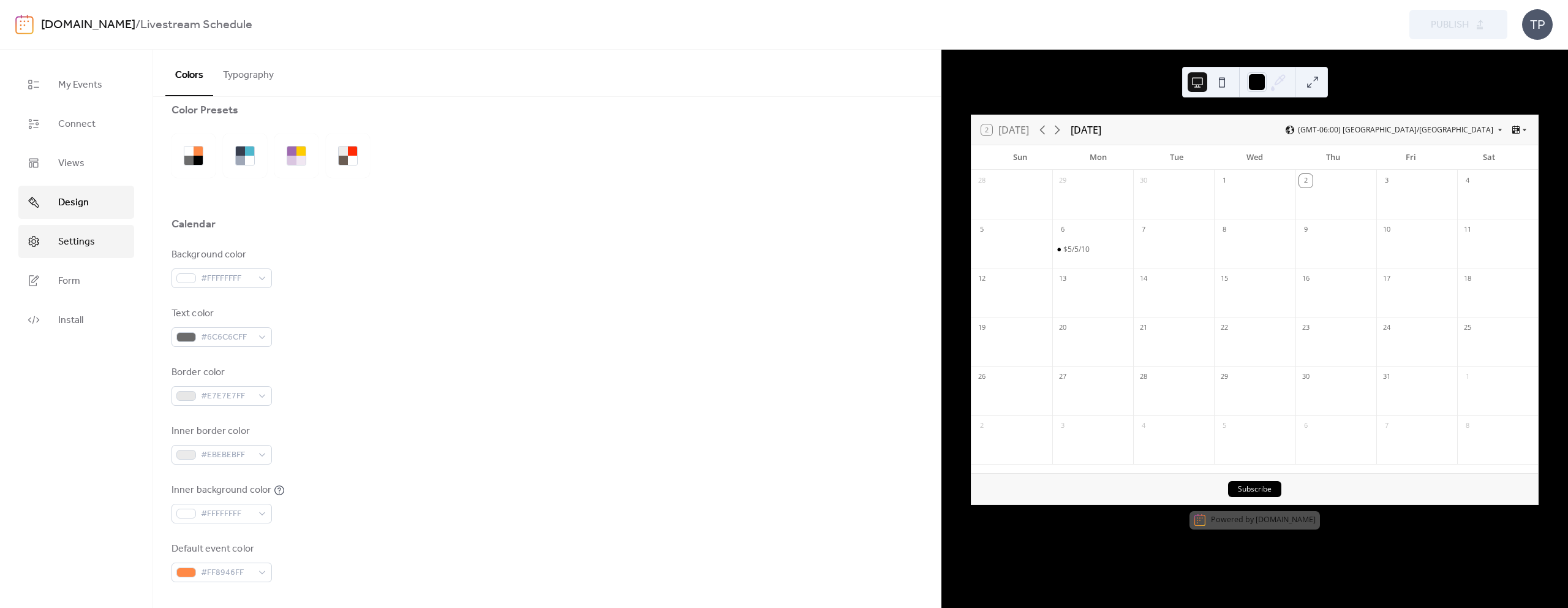
click at [106, 245] on link "Settings" at bounding box center [76, 241] width 116 height 33
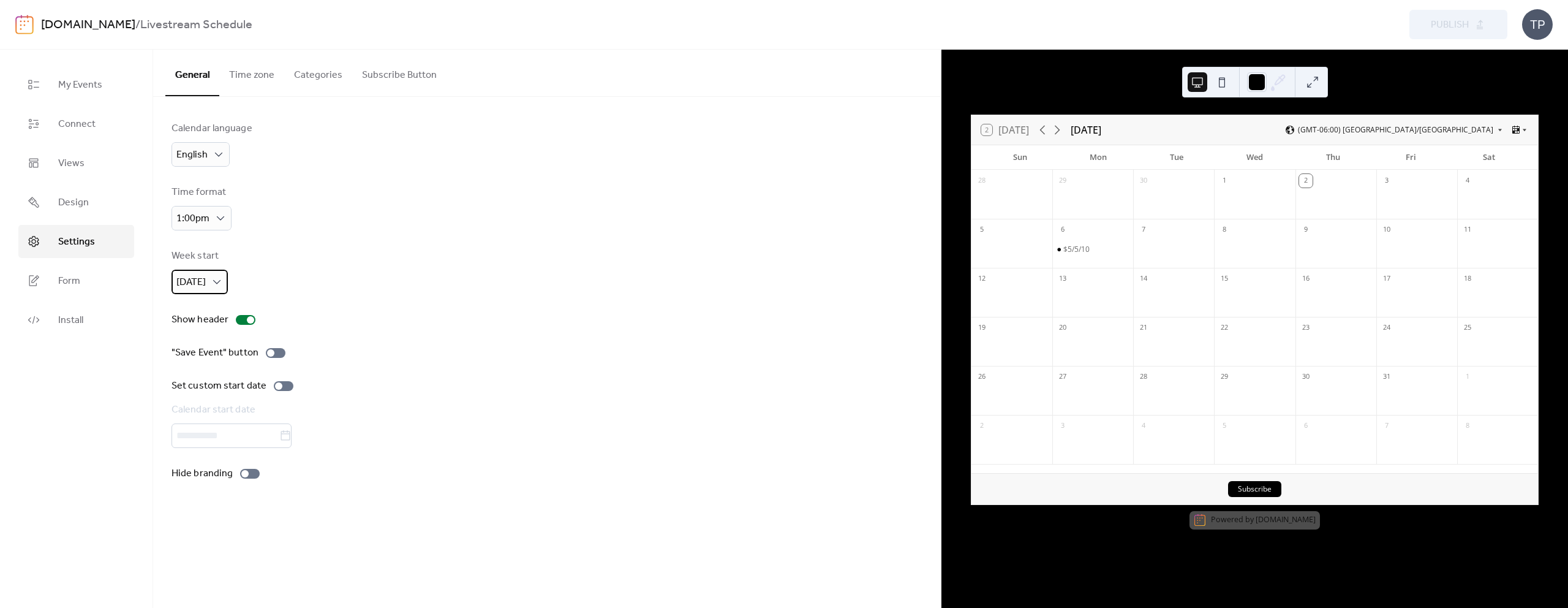
click at [197, 277] on span "Sunday" at bounding box center [191, 282] width 30 height 19
click at [211, 331] on span "Monday" at bounding box center [196, 334] width 30 height 15
click at [103, 319] on link "Install" at bounding box center [76, 319] width 116 height 33
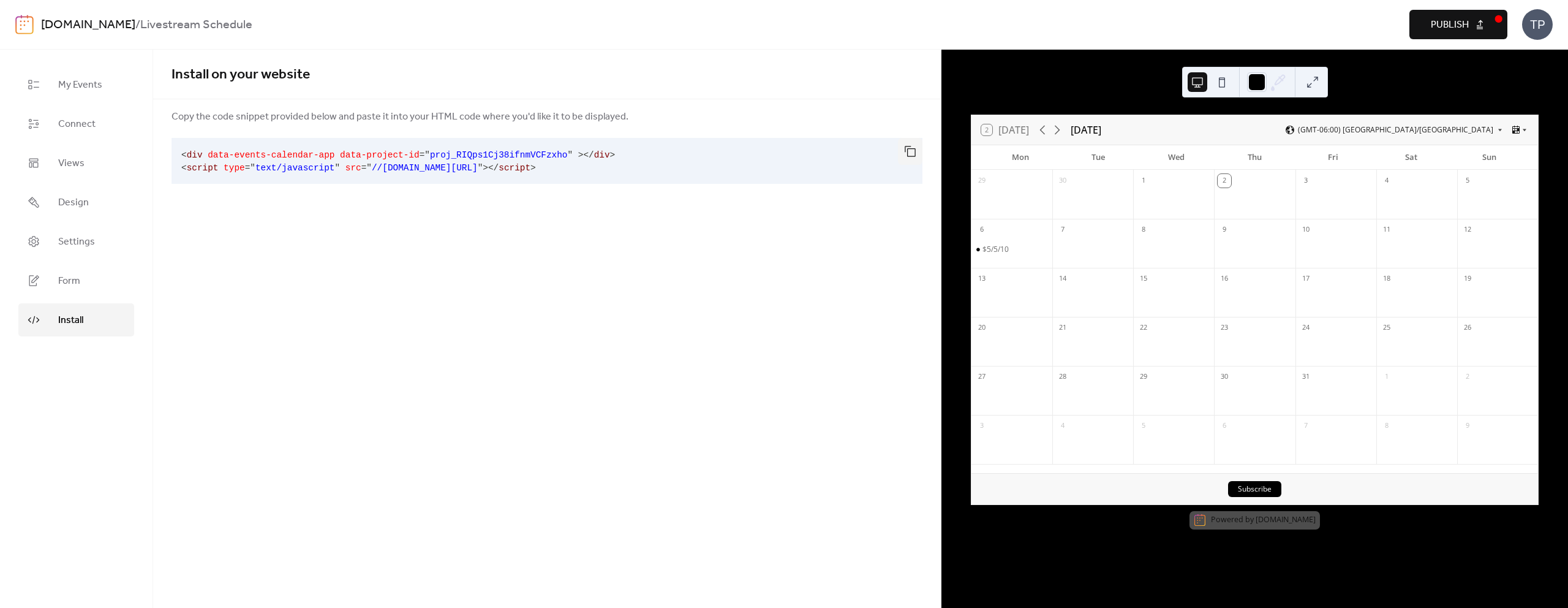
click at [1441, 30] on span "Publish" at bounding box center [1450, 25] width 38 height 15
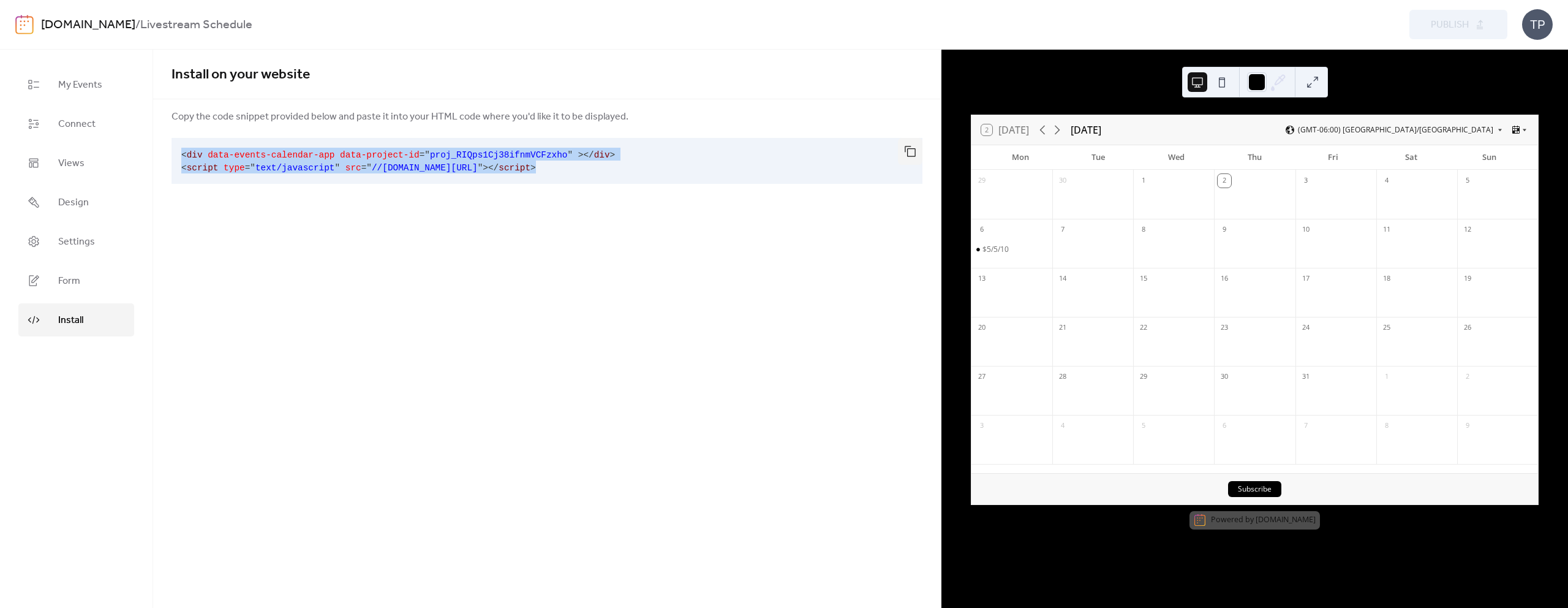
drag, startPoint x: 616, startPoint y: 167, endPoint x: 179, endPoint y: 155, distance: 437.2
click at [179, 155] on pre "< div data-events-calendar-app data-project-id = " proj_RIQps1Cj38ifnmVCFzxho "…" at bounding box center [537, 160] width 732 height 46
copy code "< div data-events-calendar-app data-project-id = " proj_RIQps1Cj38ifnmVCFzxho "…"
click at [112, 23] on link "[DOMAIN_NAME]" at bounding box center [88, 25] width 94 height 23
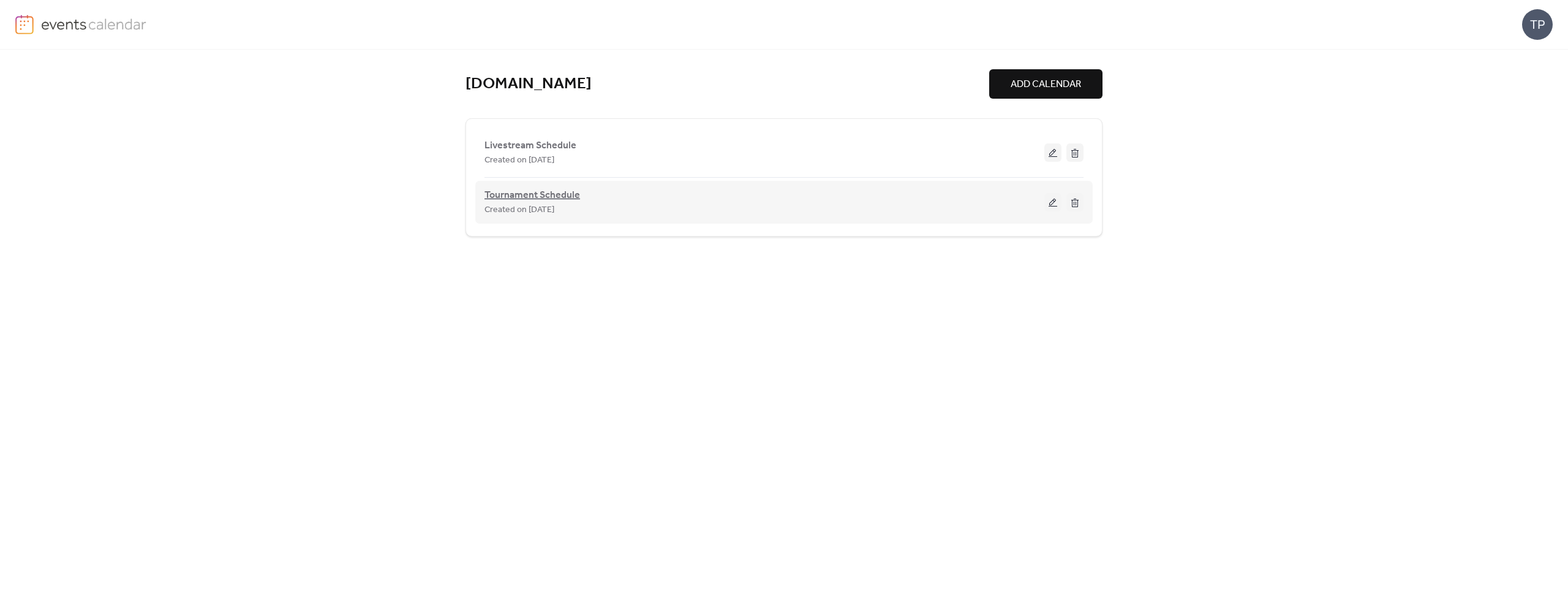
click at [545, 188] on span "Tournament Schedule" at bounding box center [532, 195] width 96 height 15
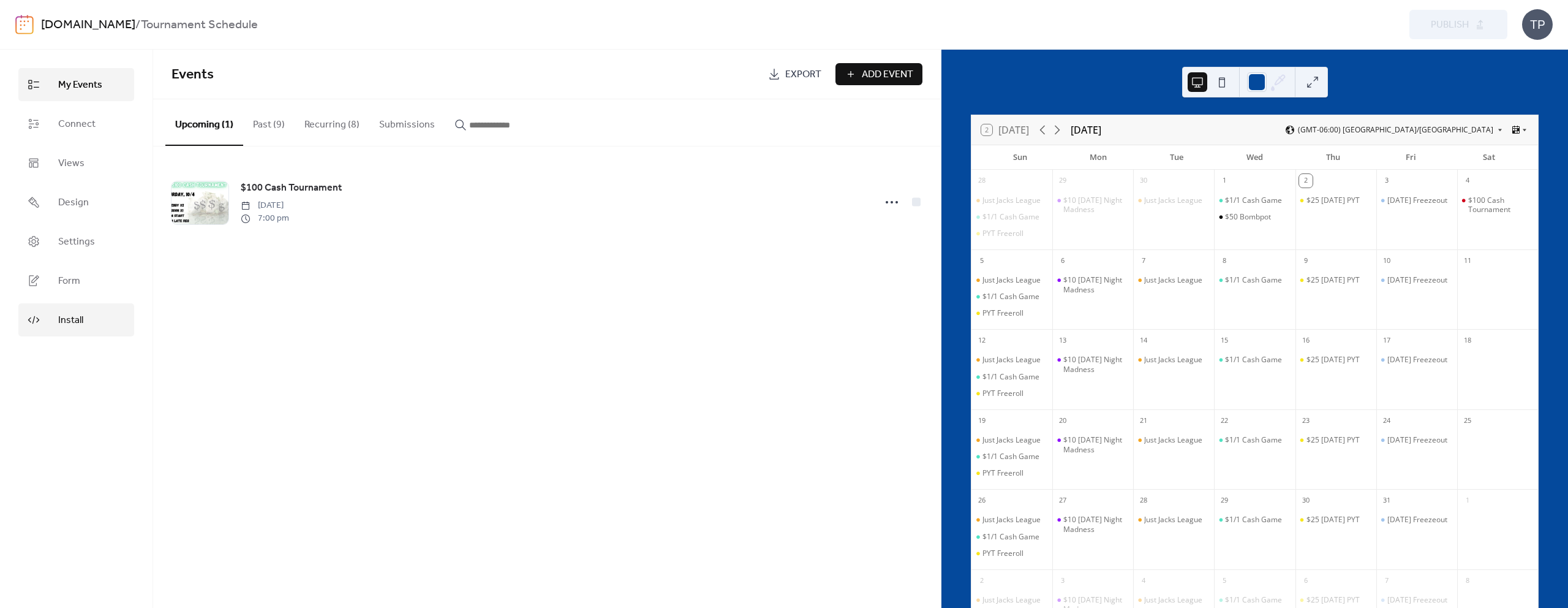
click at [72, 313] on span "Install" at bounding box center [71, 320] width 25 height 15
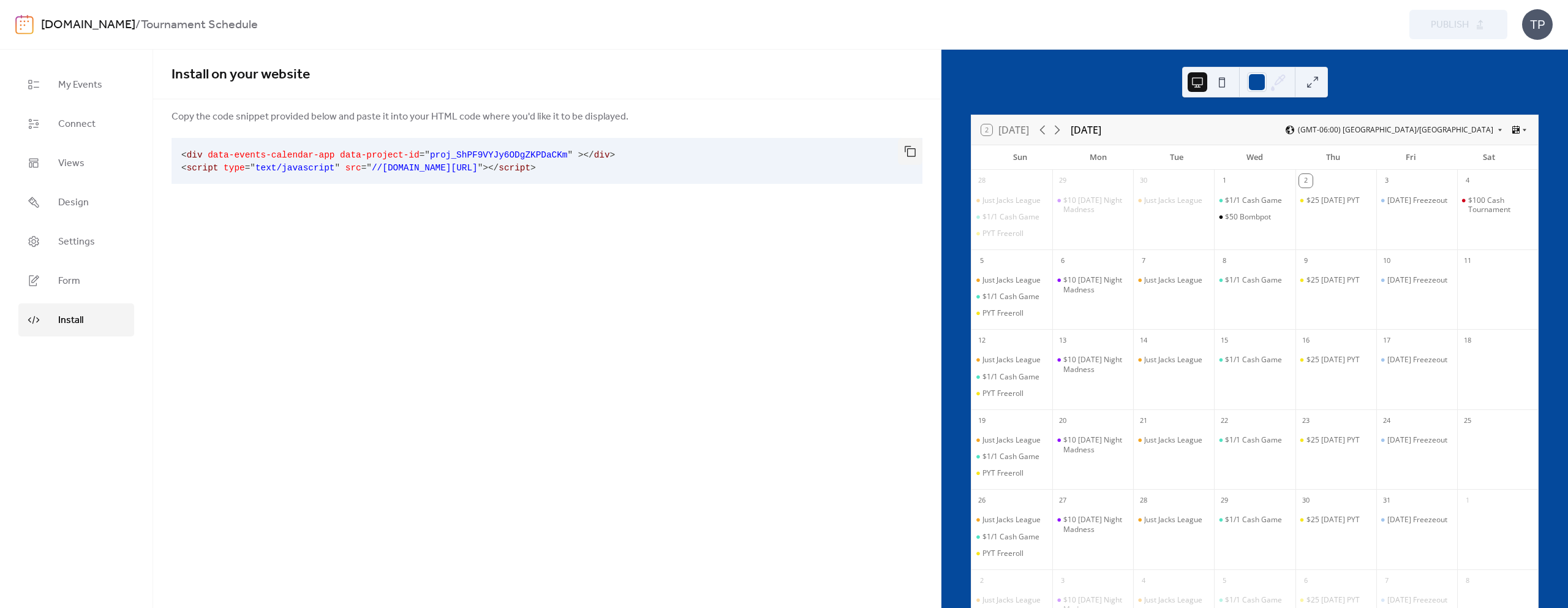
click at [124, 31] on link "[DOMAIN_NAME]" at bounding box center [88, 25] width 94 height 23
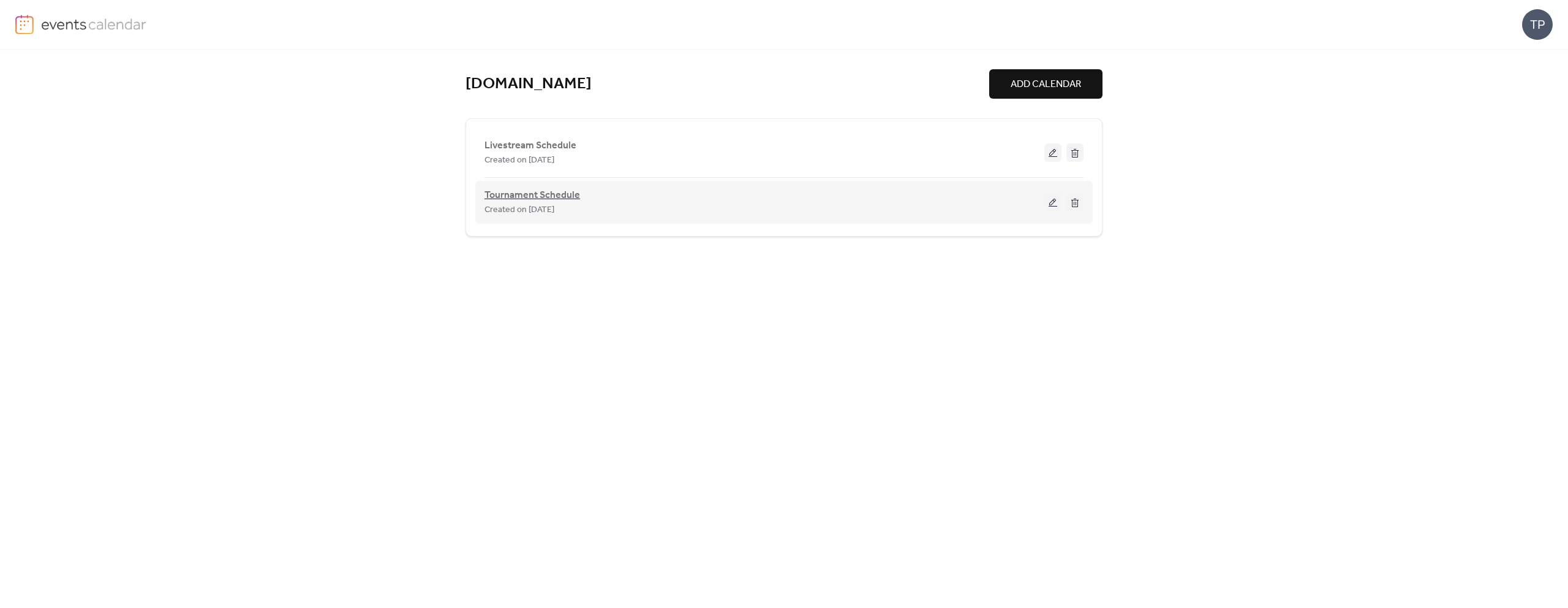
click at [557, 198] on span "Tournament Schedule" at bounding box center [532, 195] width 96 height 15
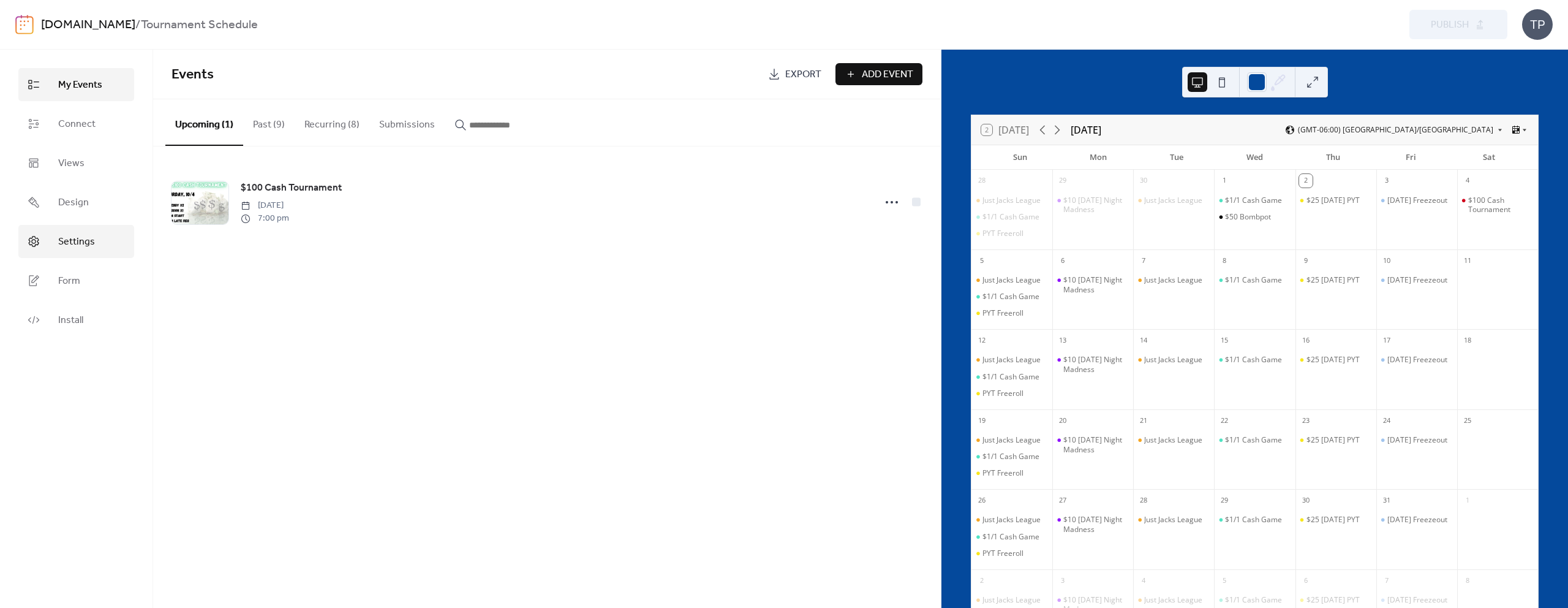
click at [82, 240] on span "Settings" at bounding box center [77, 242] width 37 height 15
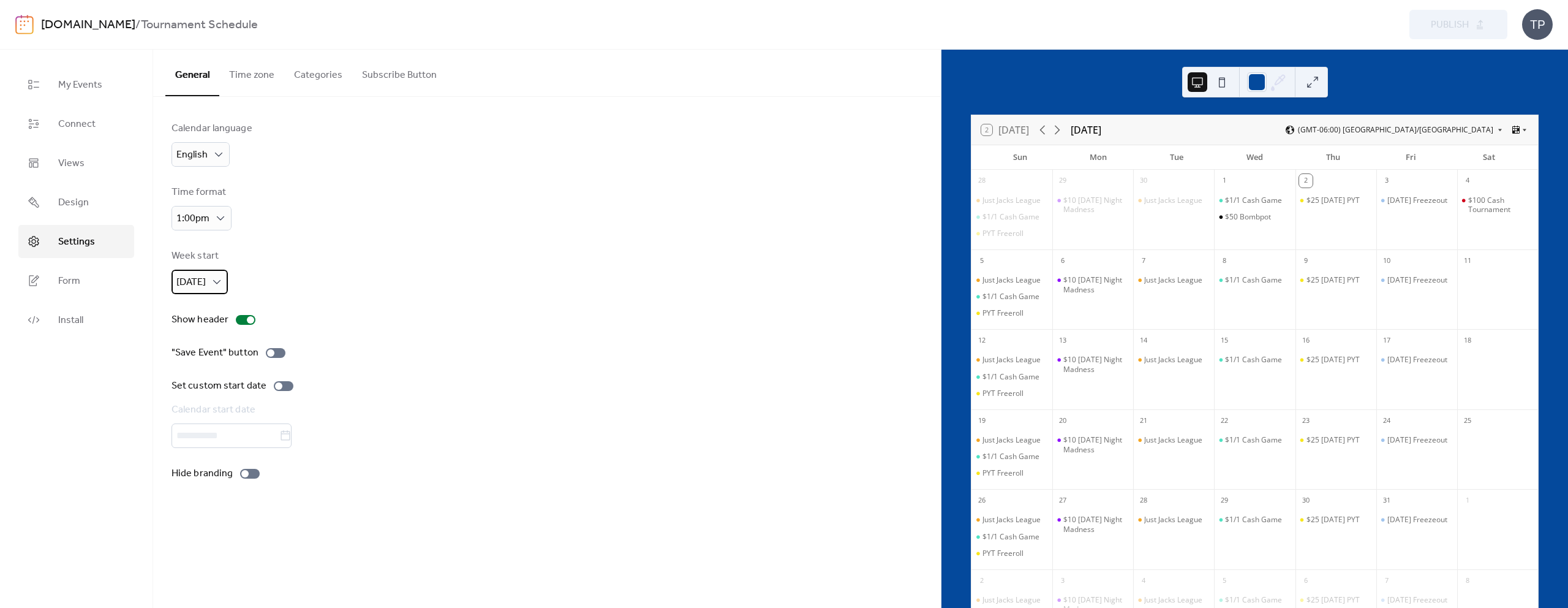
click at [199, 280] on span "Sunday" at bounding box center [191, 282] width 30 height 19
click at [207, 325] on div "Monday" at bounding box center [196, 333] width 49 height 25
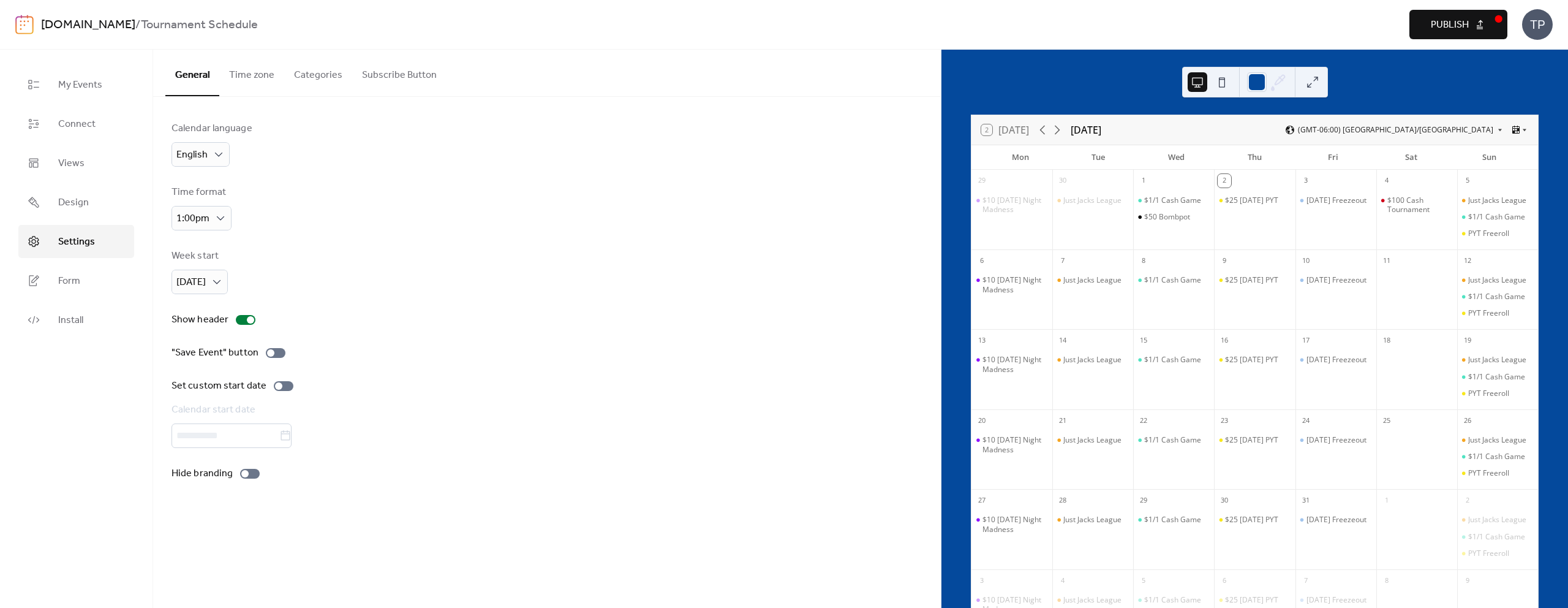
click at [1441, 29] on span "Publish" at bounding box center [1450, 25] width 38 height 15
click at [89, 85] on span "My Events" at bounding box center [80, 85] width 44 height 15
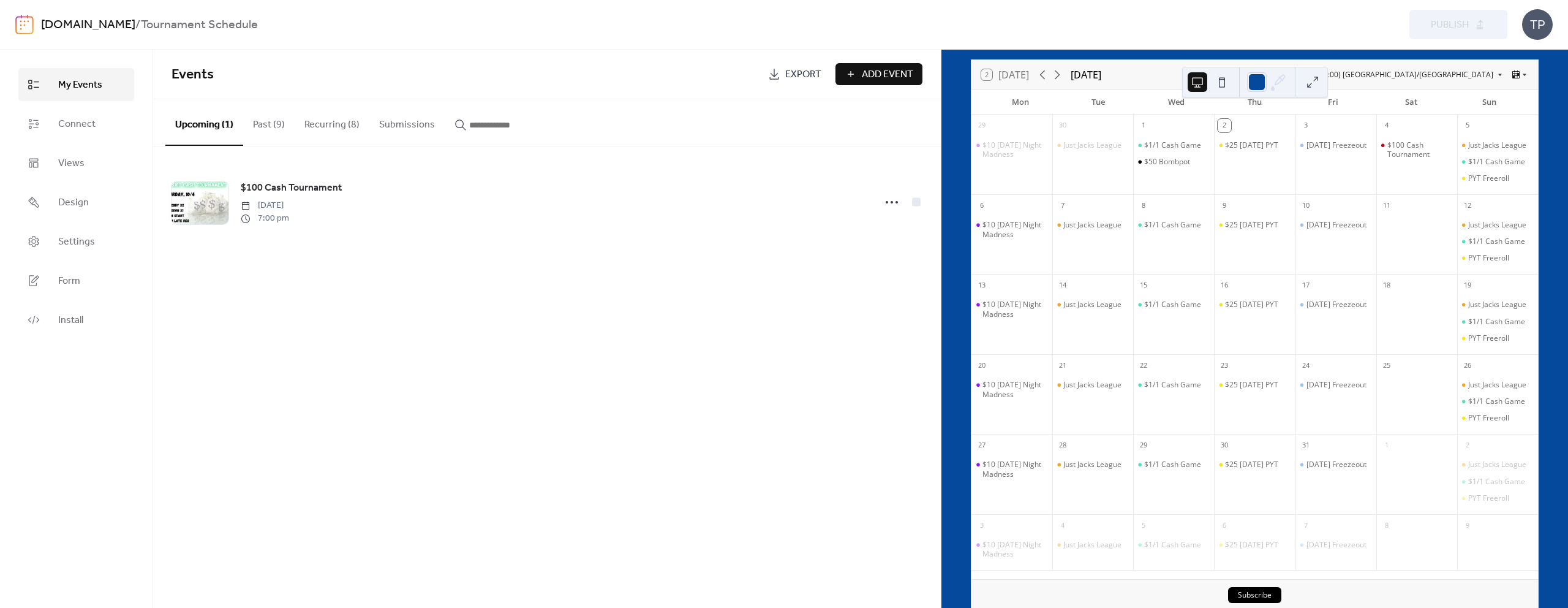
scroll to position [55, 0]
